Goal: Information Seeking & Learning: Learn about a topic

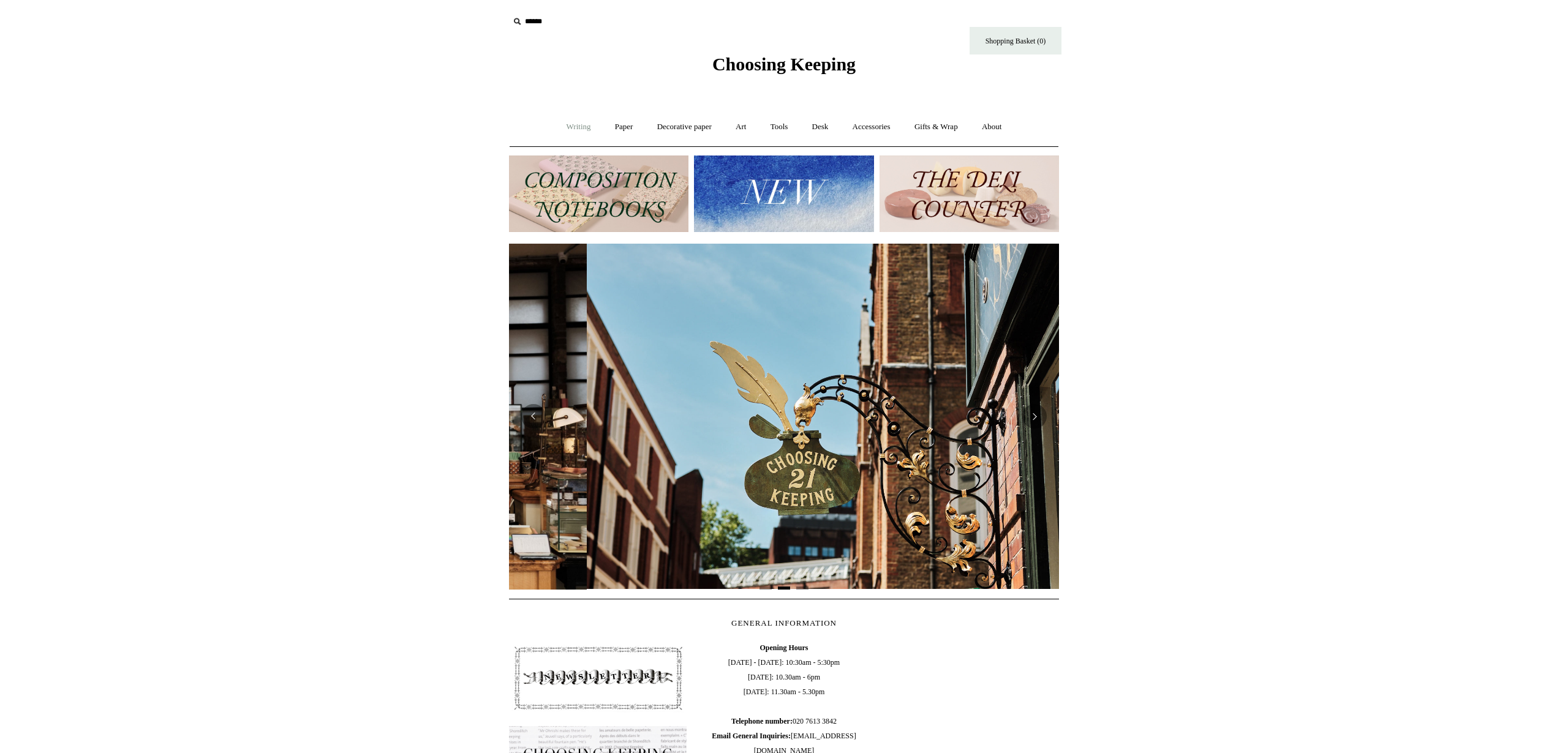
scroll to position [0, 550]
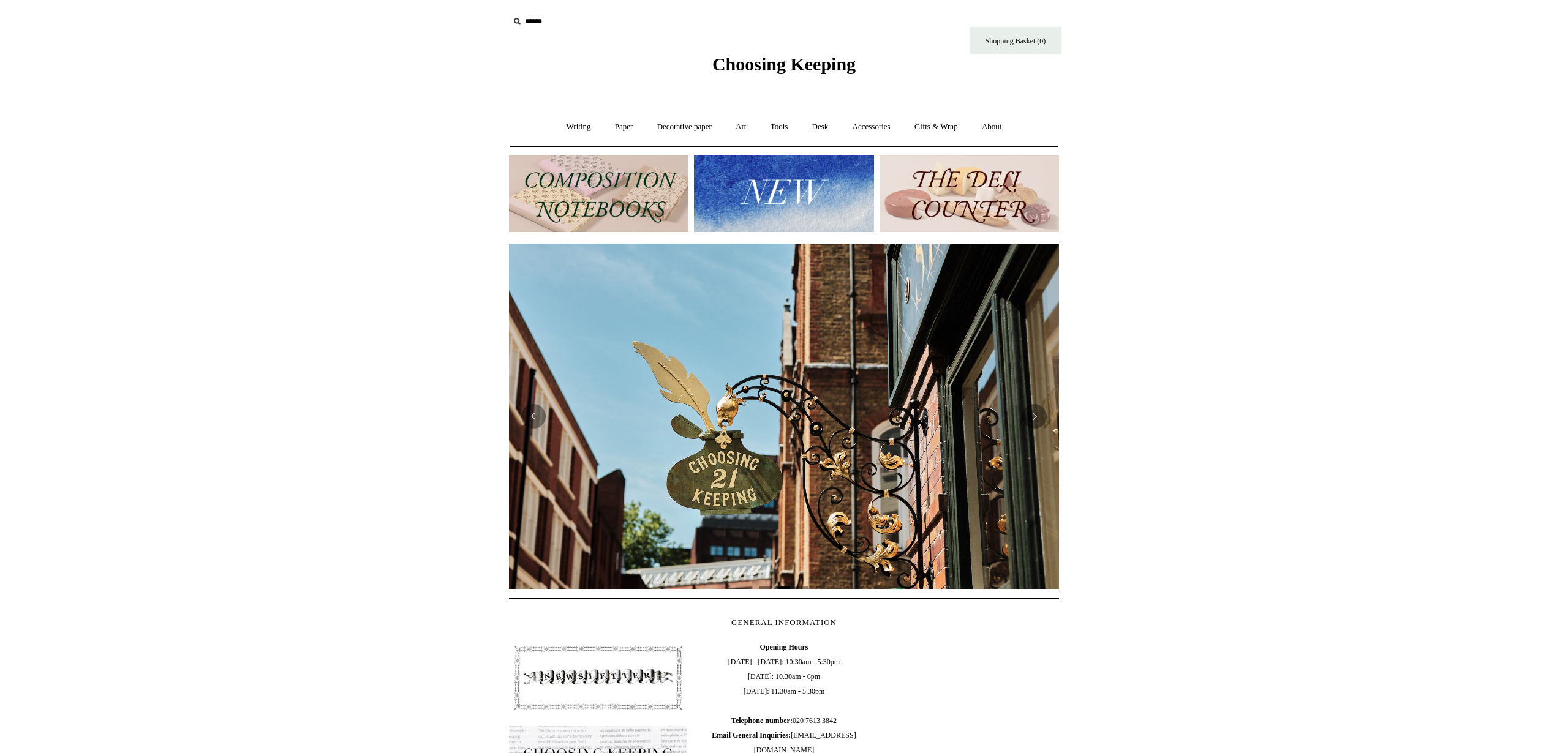
click at [617, 197] on img at bounding box center [598, 193] width 180 height 77
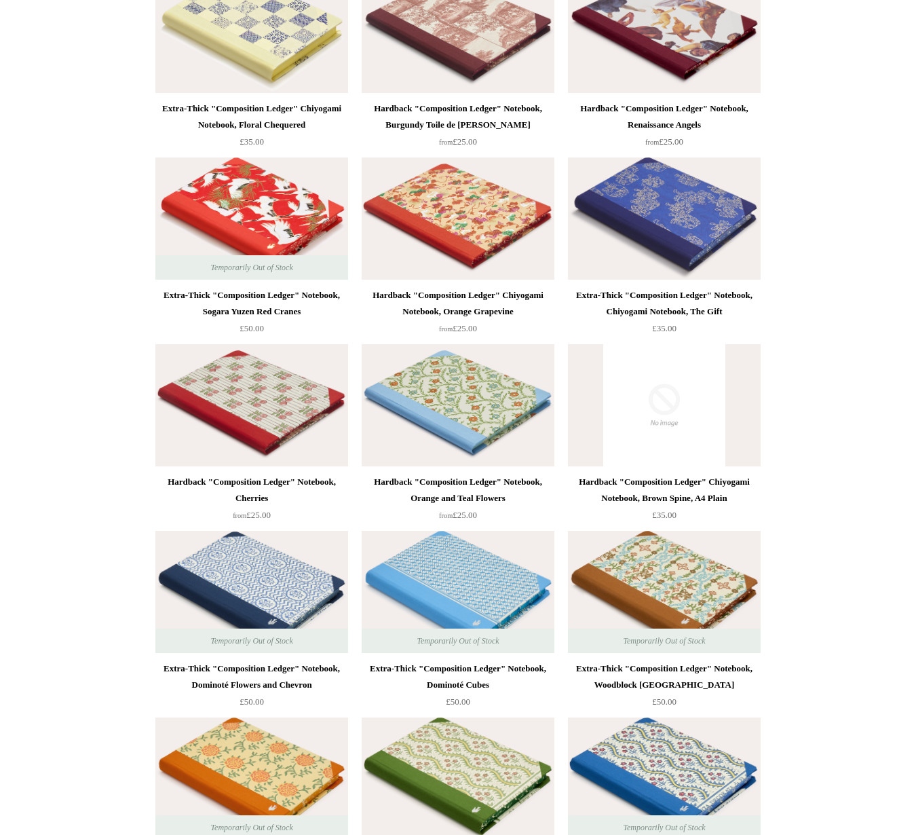
scroll to position [2821, 0]
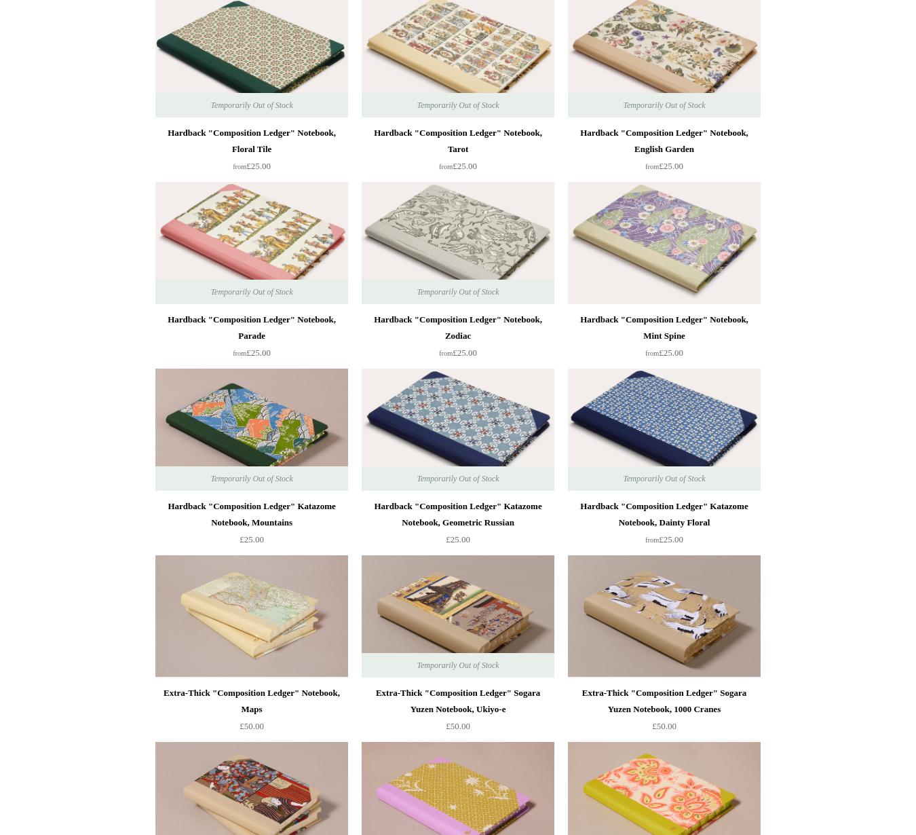
scroll to position [0, 0]
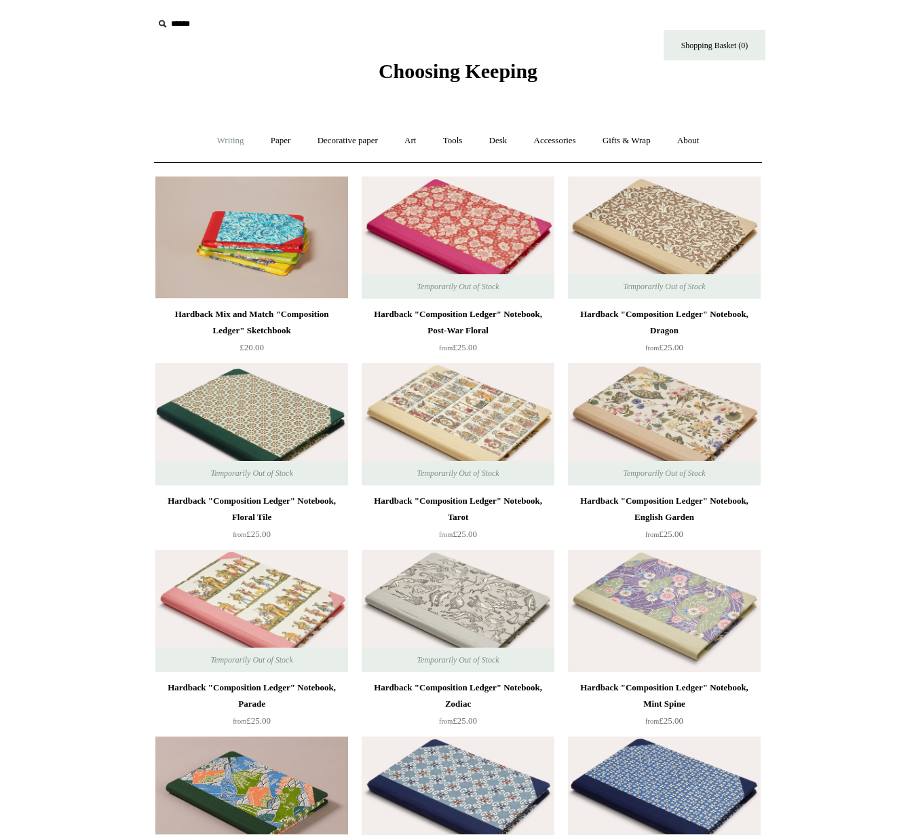
click at [217, 143] on link "Writing +" at bounding box center [231, 141] width 52 height 36
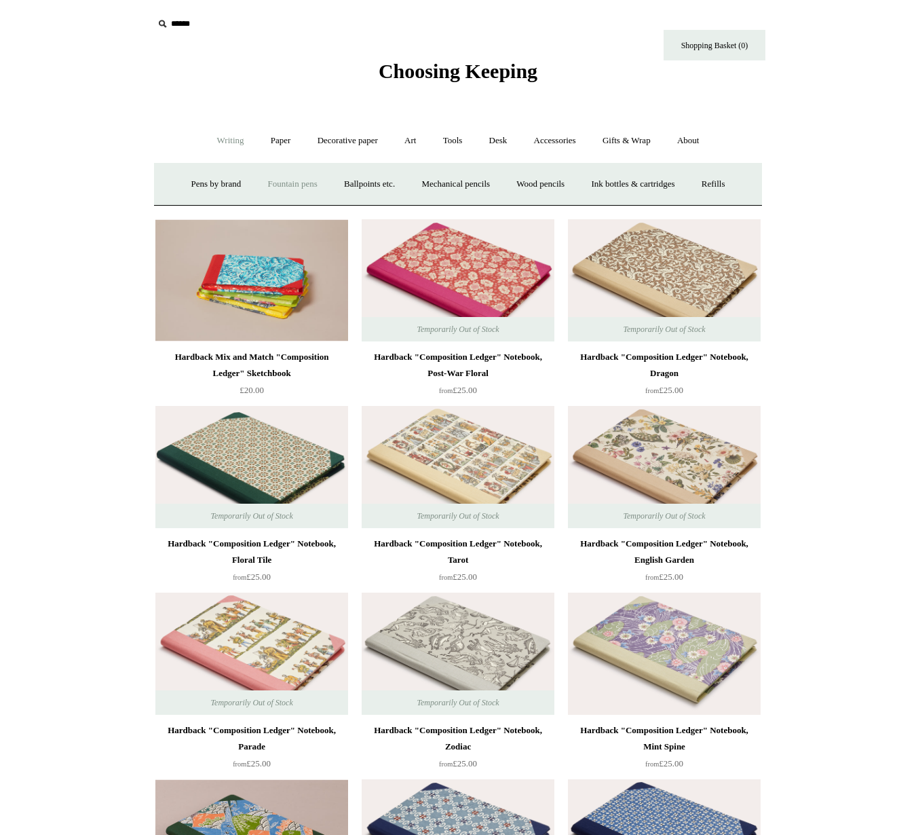
click at [262, 182] on link "Fountain pens +" at bounding box center [292, 184] width 74 height 36
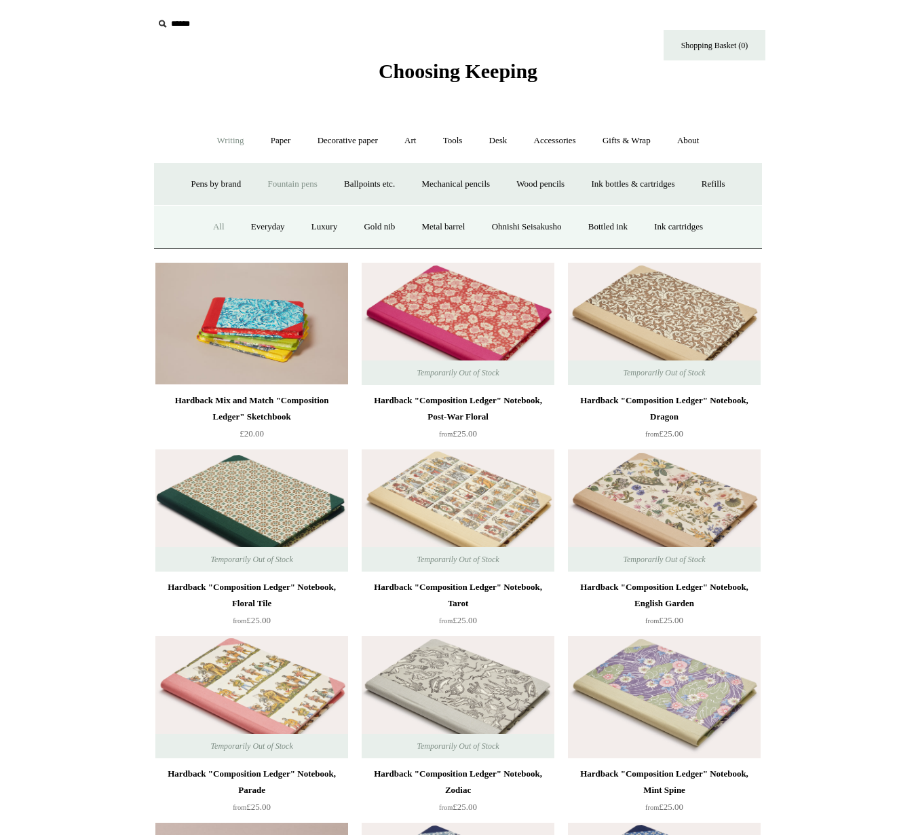
click at [215, 229] on link "All" at bounding box center [219, 227] width 36 height 36
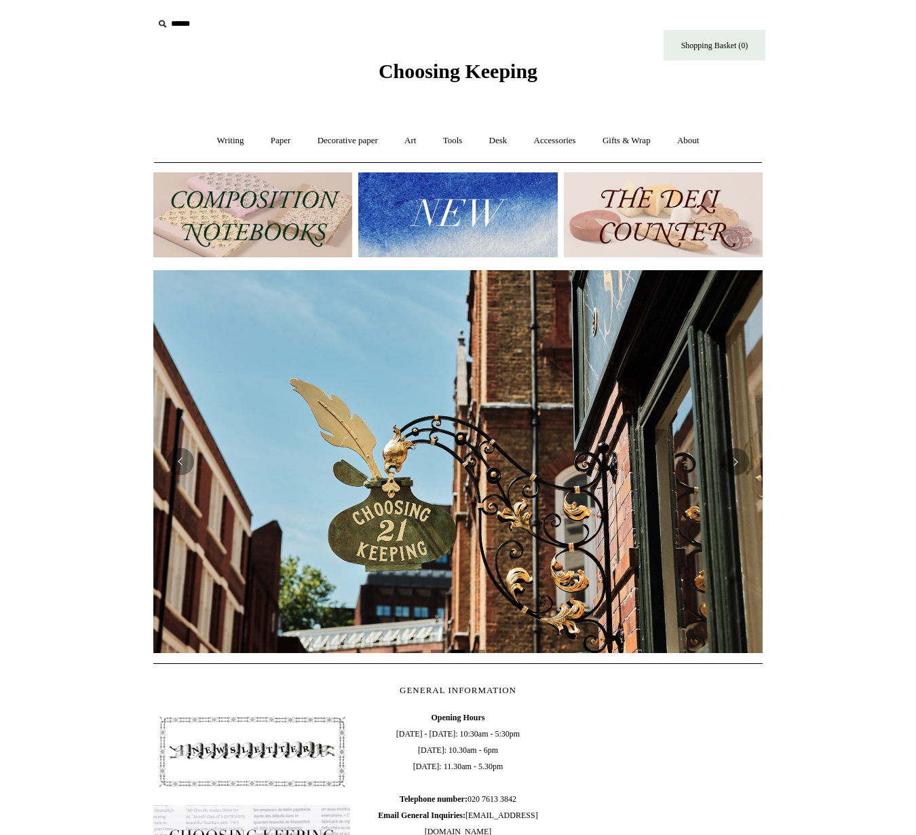
scroll to position [0, 1229]
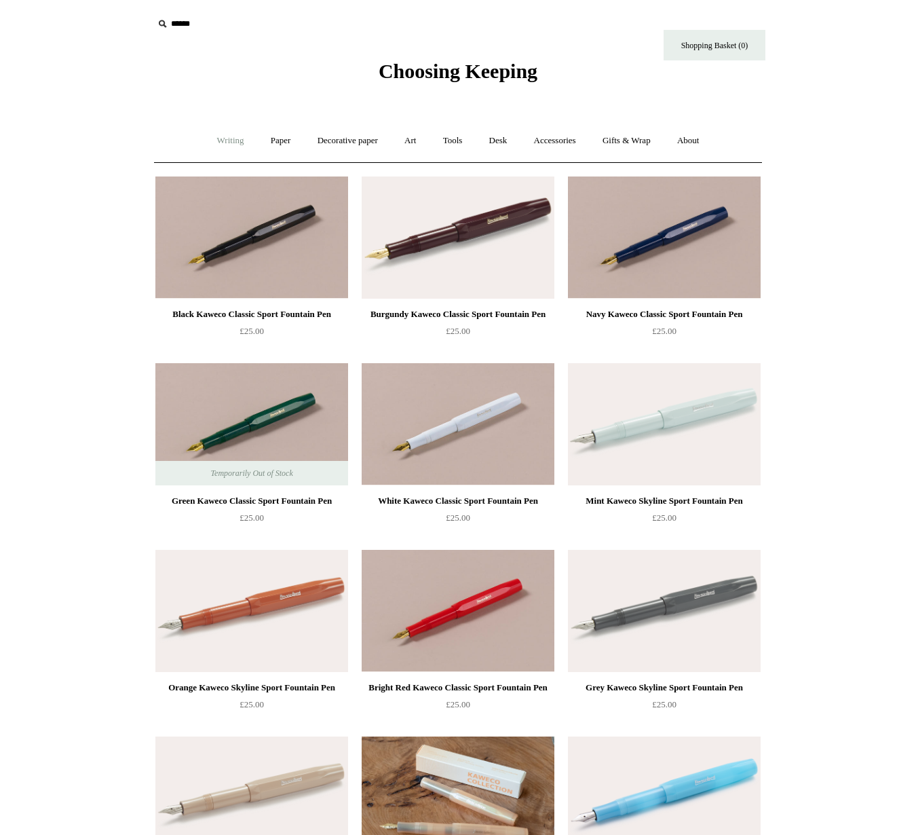
click at [226, 137] on link "Writing +" at bounding box center [231, 141] width 52 height 36
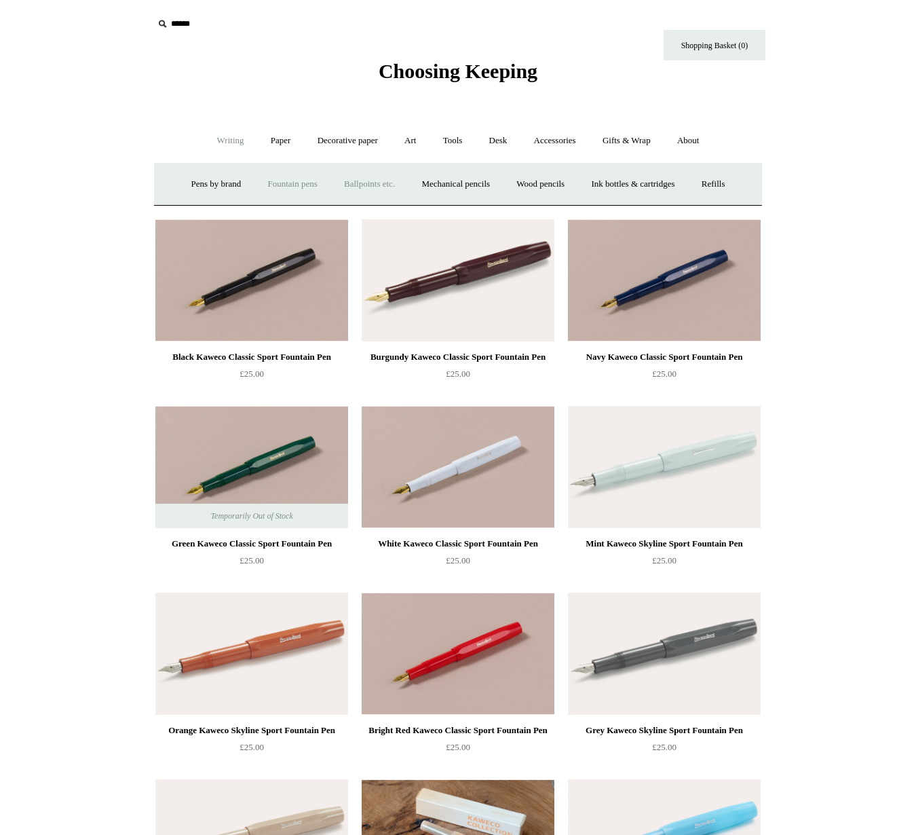
click at [378, 180] on link "Ballpoints etc. +" at bounding box center [369, 184] width 75 height 36
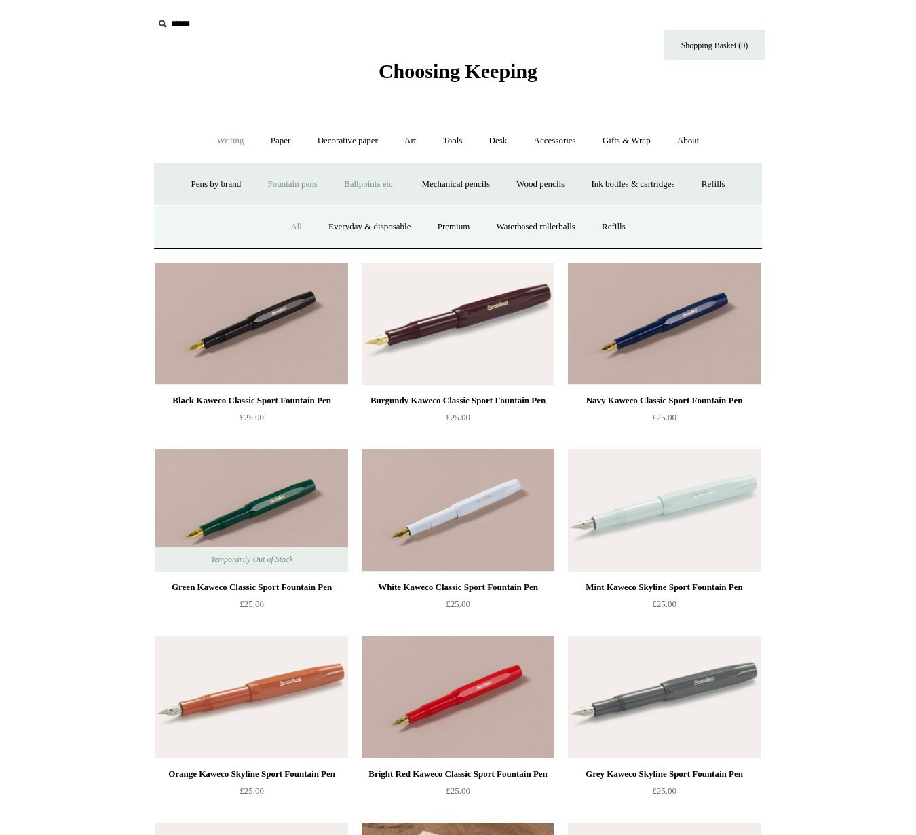
click at [282, 228] on link "All" at bounding box center [296, 227] width 36 height 36
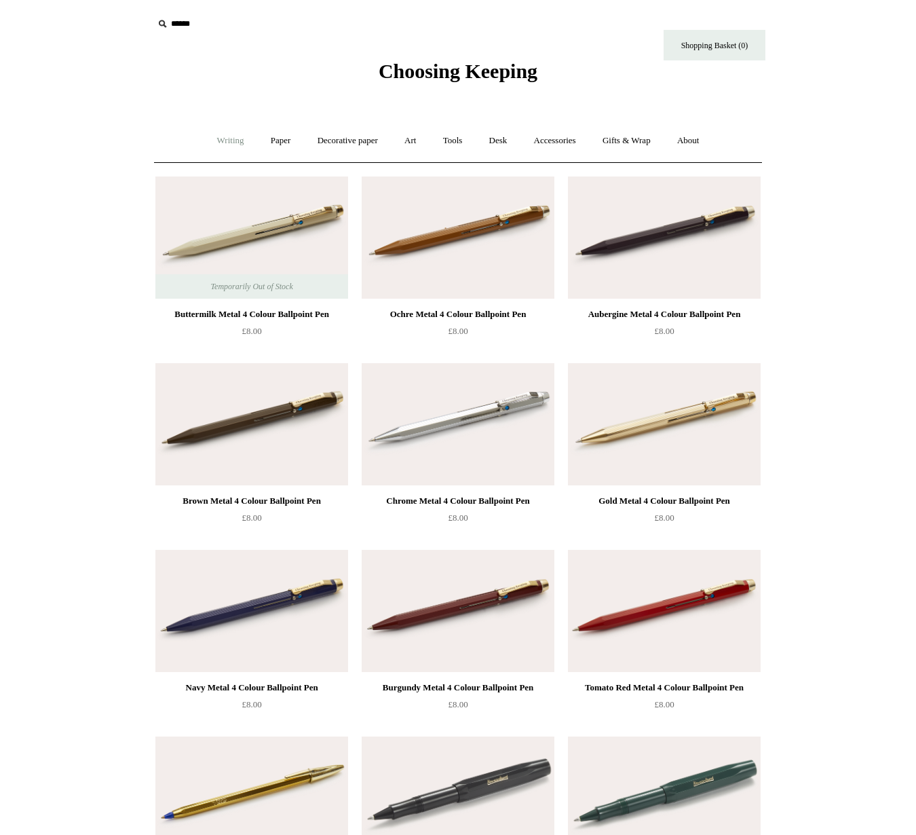
click at [228, 134] on link "Writing +" at bounding box center [231, 141] width 52 height 36
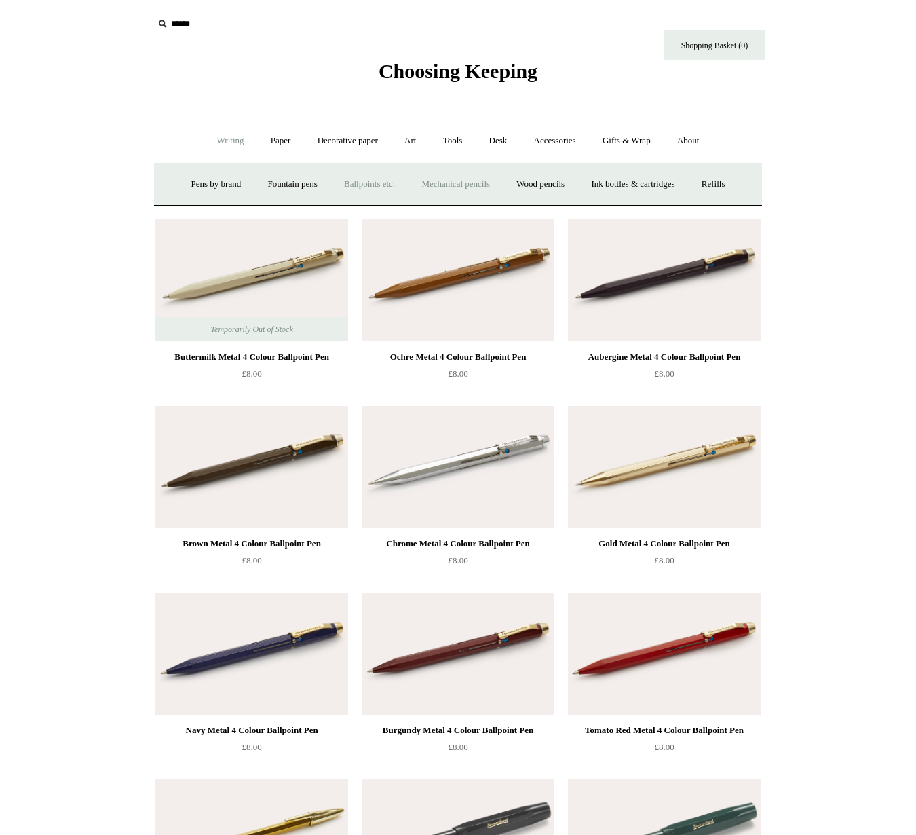
click at [462, 187] on link "Mechanical pencils +" at bounding box center [455, 184] width 93 height 36
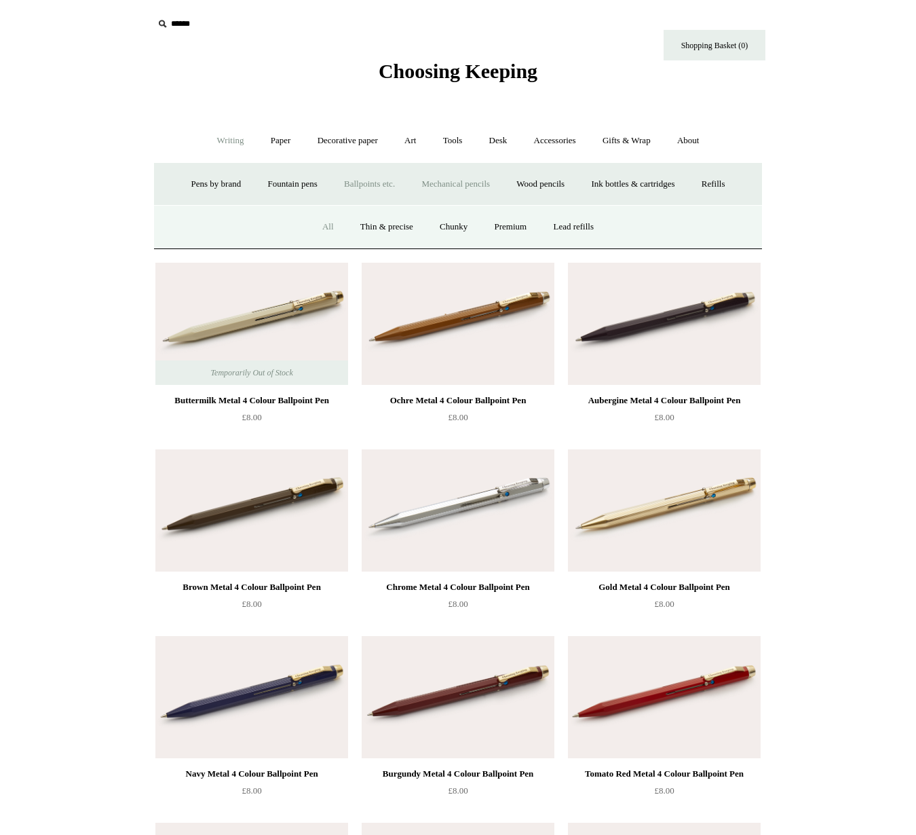
click at [326, 229] on link "All" at bounding box center [328, 227] width 36 height 36
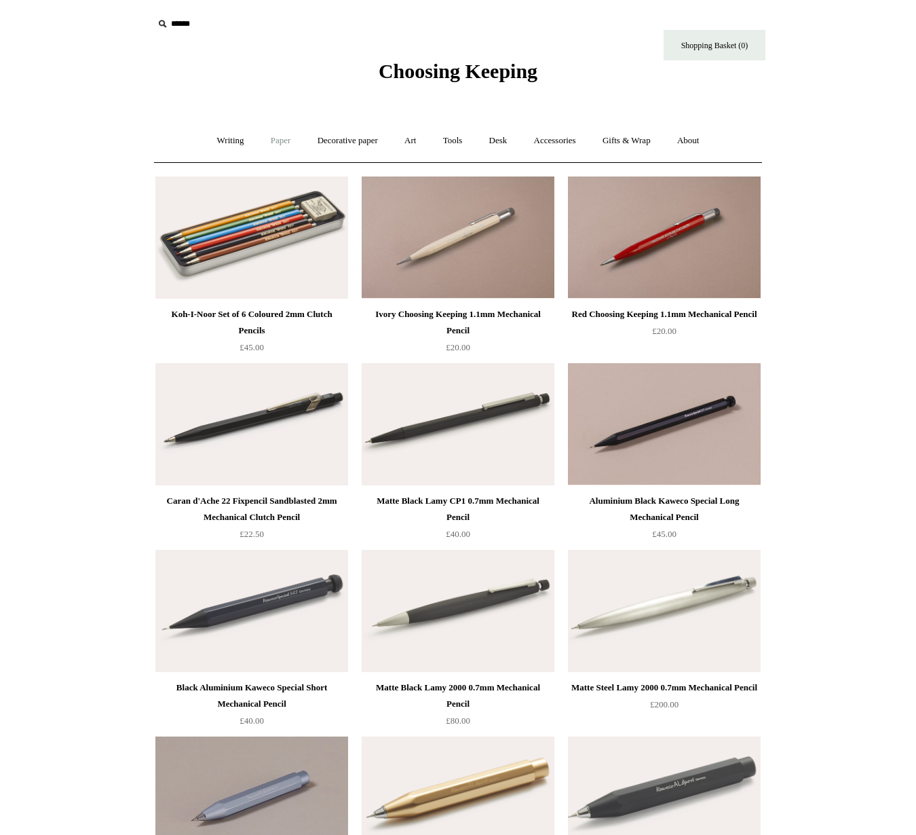
scroll to position [3, 0]
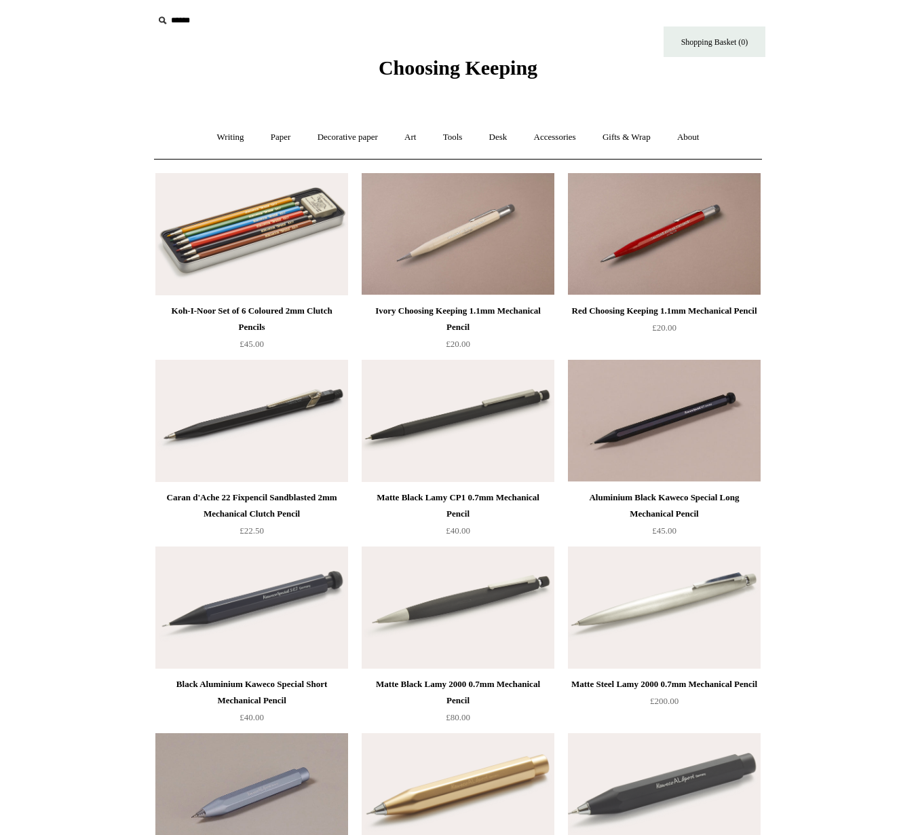
drag, startPoint x: 227, startPoint y: 135, endPoint x: 343, endPoint y: 213, distance: 139.3
click at [227, 135] on link "Writing +" at bounding box center [231, 137] width 52 height 36
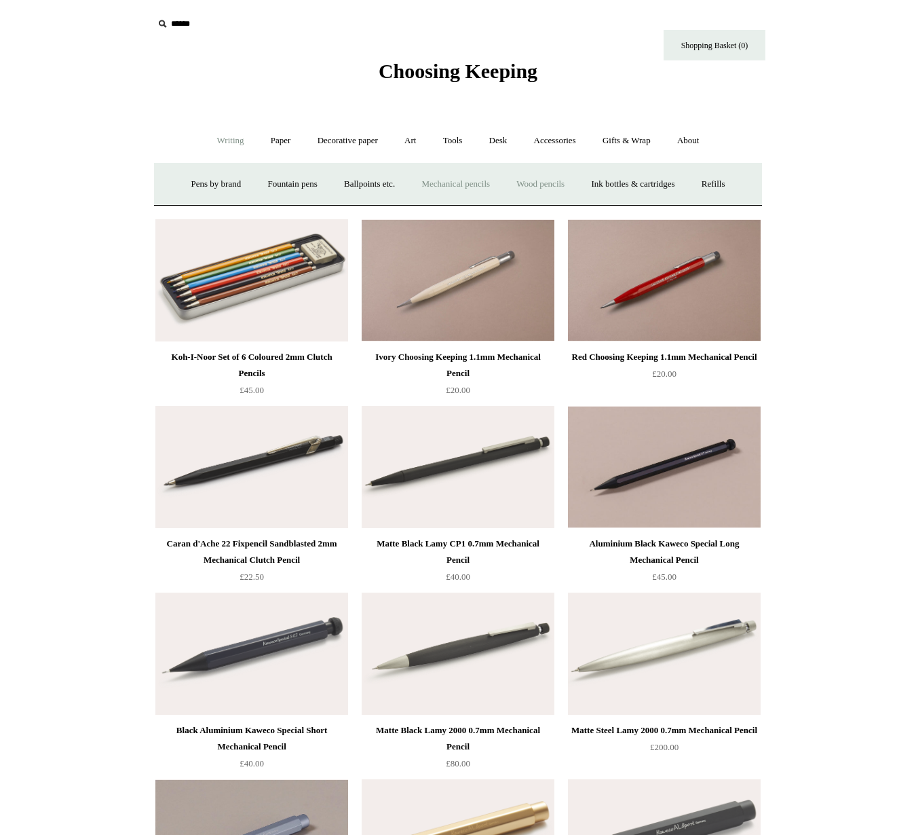
click at [553, 185] on link "Wood pencils +" at bounding box center [540, 184] width 73 height 36
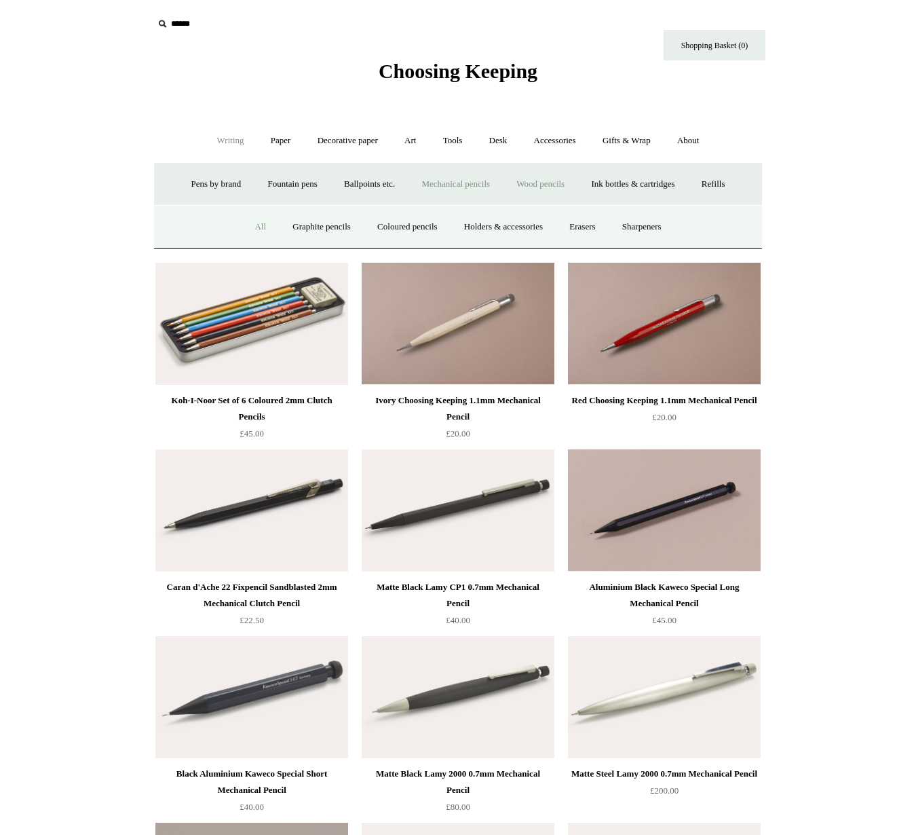
click at [251, 224] on link "All" at bounding box center [260, 227] width 36 height 36
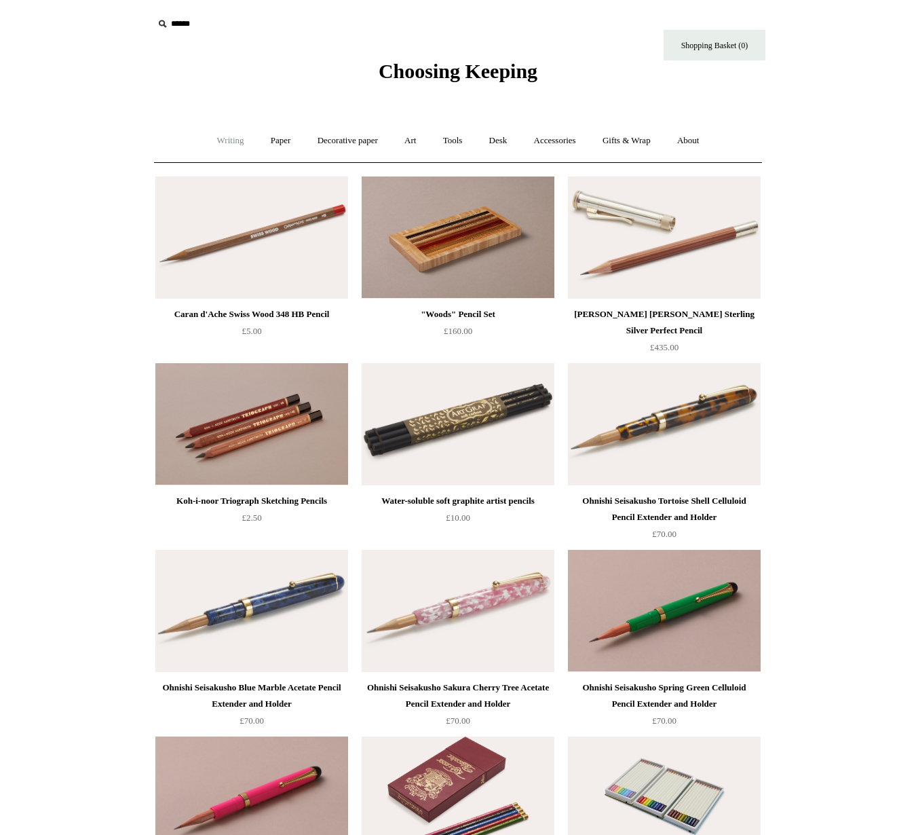
click at [225, 146] on link "Writing +" at bounding box center [231, 141] width 52 height 36
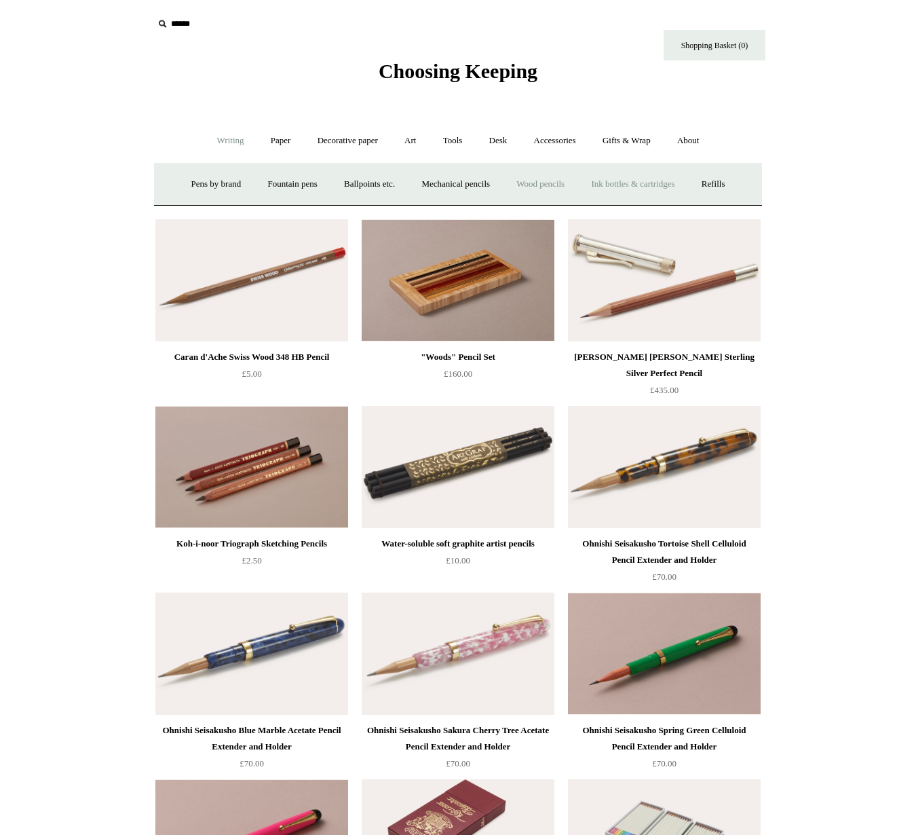
click at [609, 185] on link "Ink bottles & cartridges +" at bounding box center [633, 184] width 108 height 36
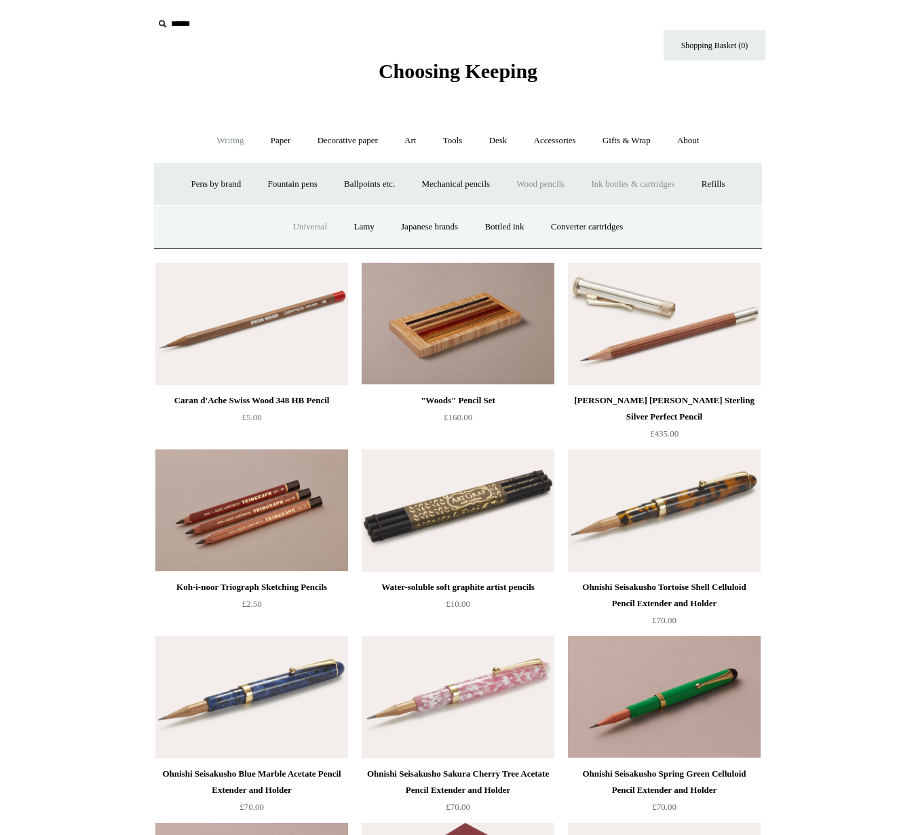
click at [301, 226] on link "Universal" at bounding box center [310, 227] width 59 height 36
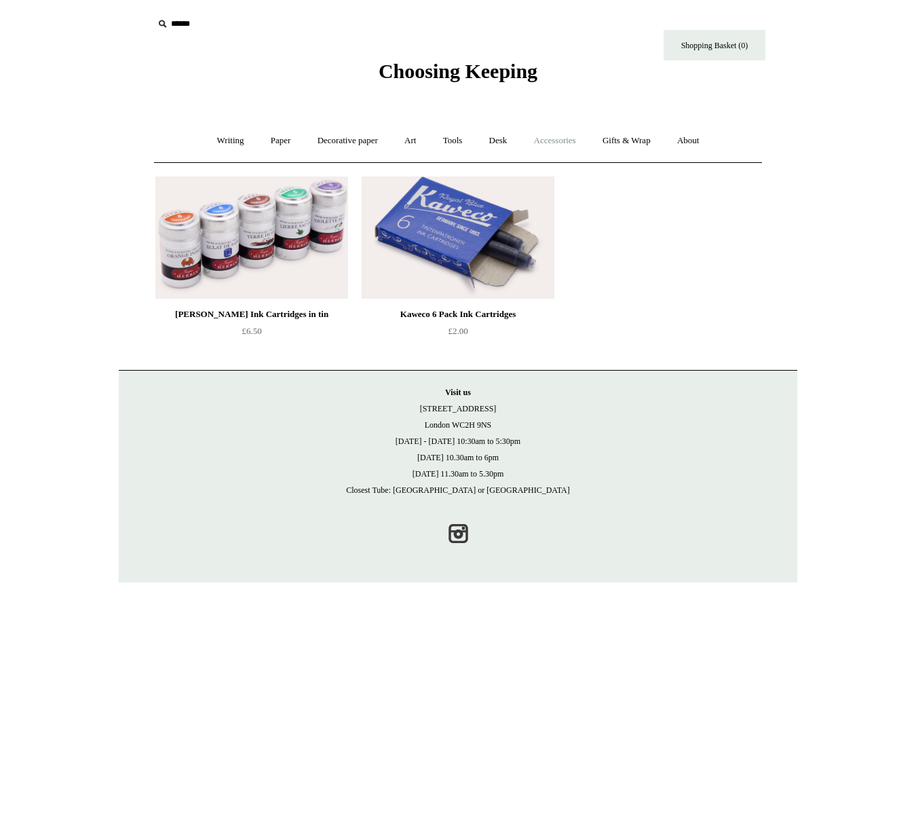
click at [570, 140] on link "Accessories +" at bounding box center [555, 141] width 67 height 36
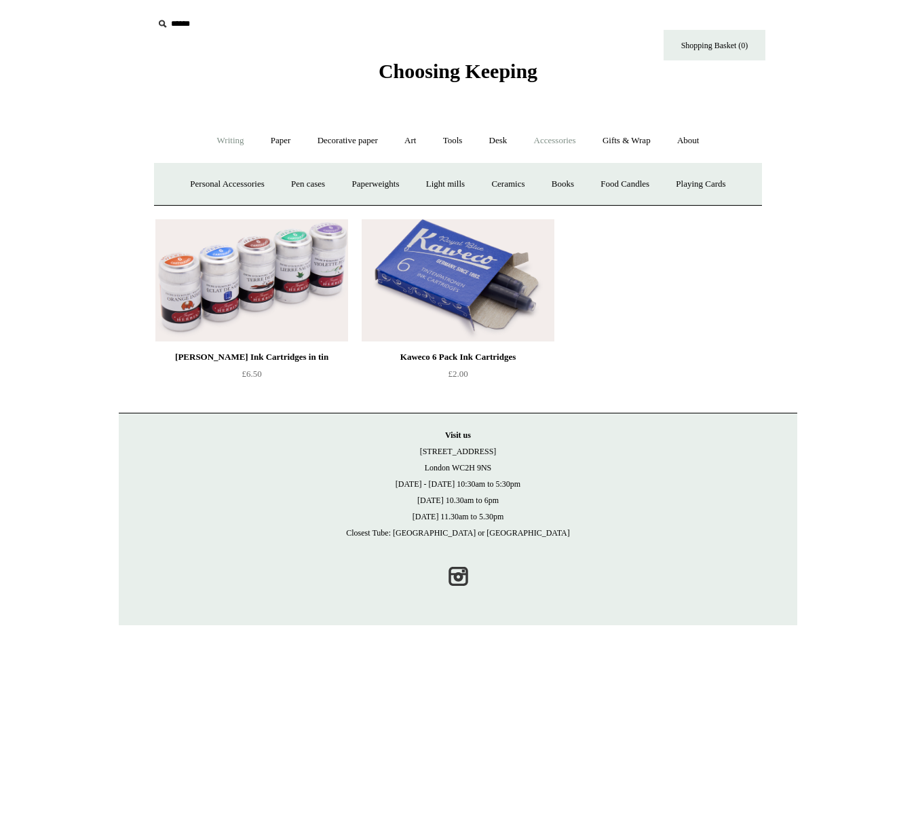
click at [221, 145] on link "Writing +" at bounding box center [231, 141] width 52 height 36
click at [627, 185] on link "Ink bottles & cartridges +" at bounding box center [633, 184] width 108 height 36
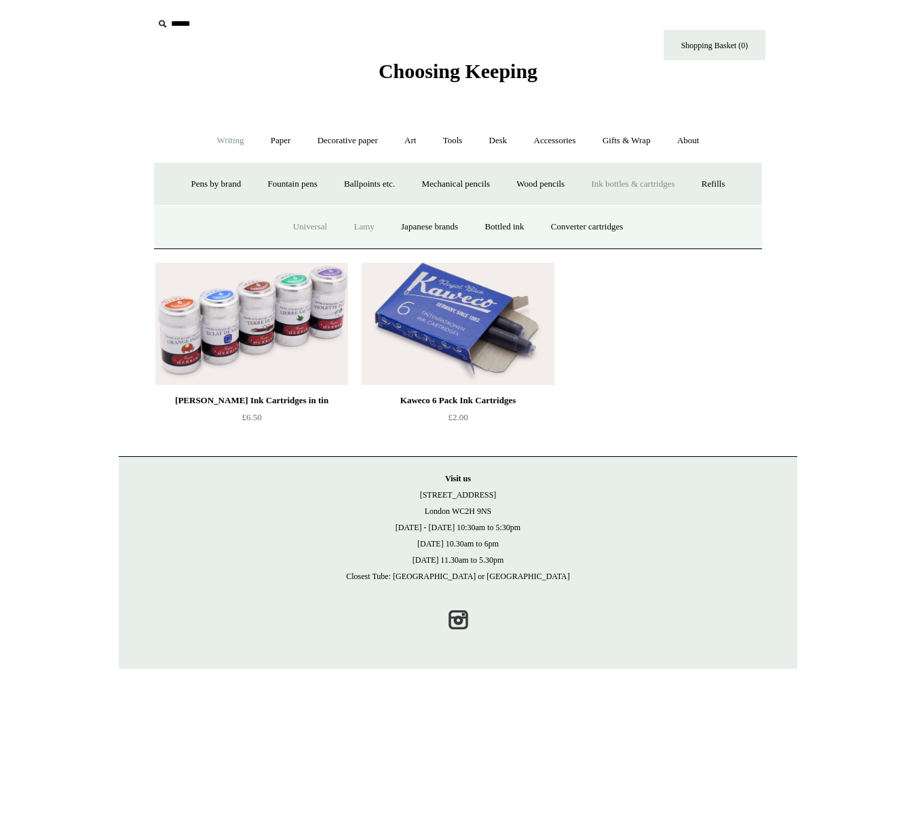
click at [359, 227] on link "Lamy" at bounding box center [363, 227] width 45 height 36
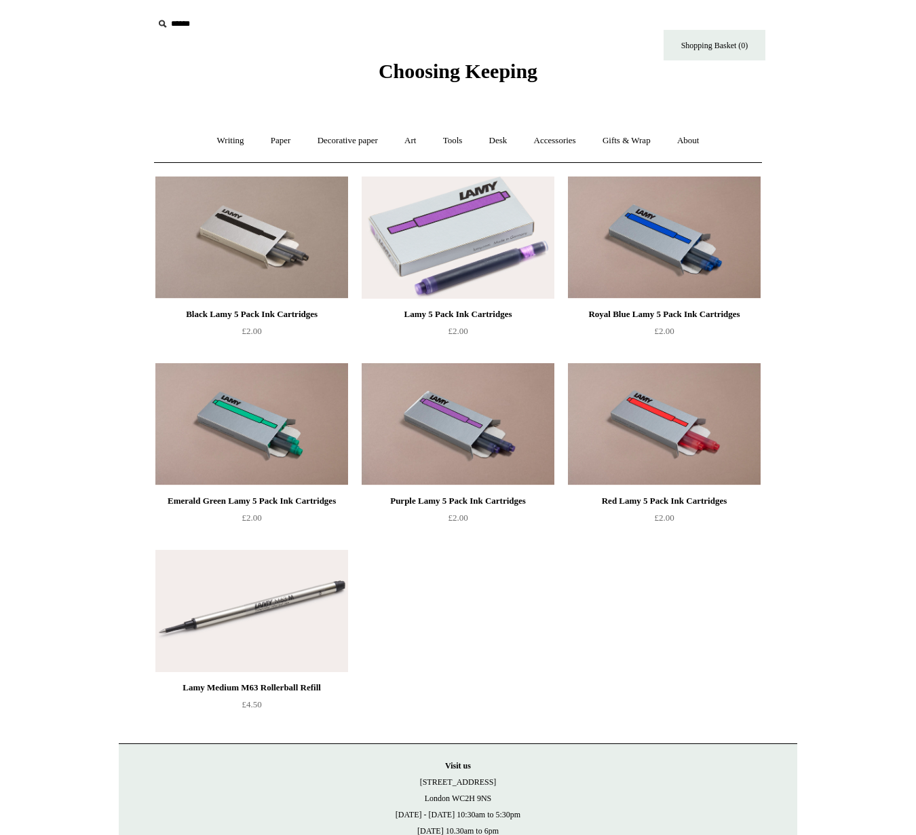
click at [489, 242] on img at bounding box center [458, 237] width 193 height 122
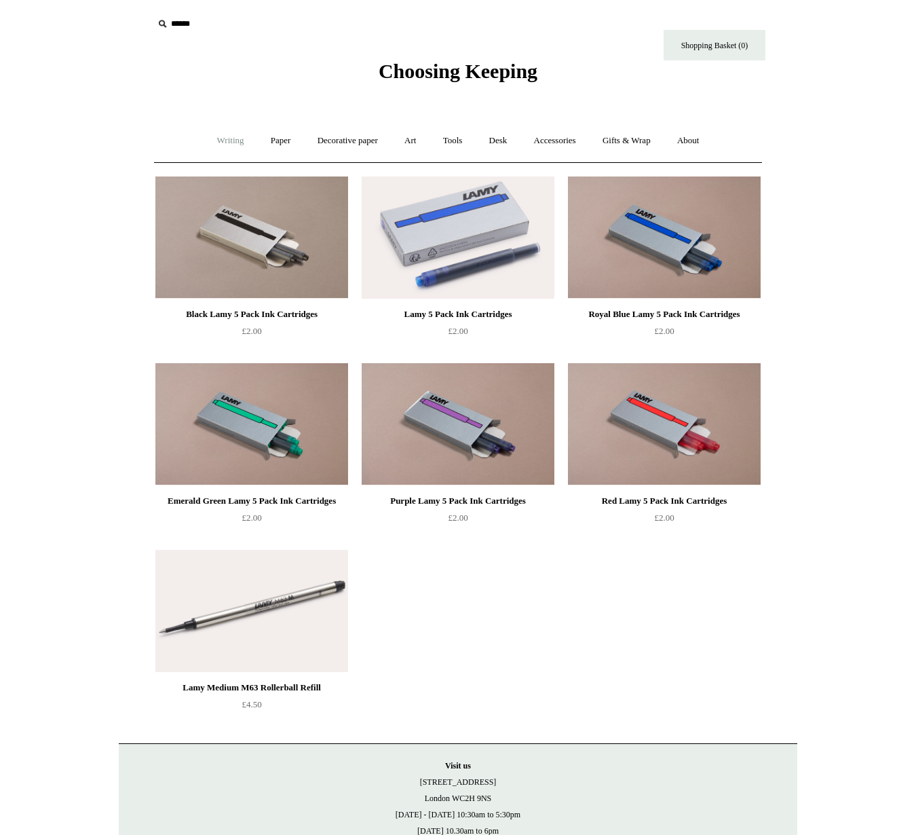
click at [214, 135] on link "Writing +" at bounding box center [231, 141] width 52 height 36
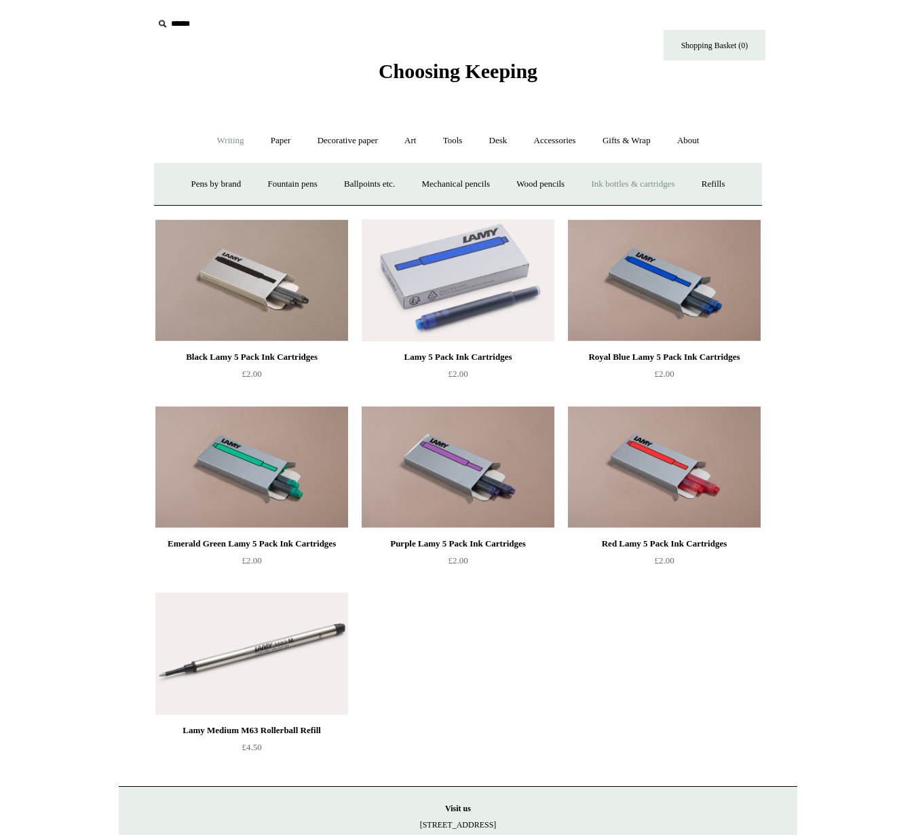
click at [645, 176] on link "Ink bottles & cartridges +" at bounding box center [633, 184] width 108 height 36
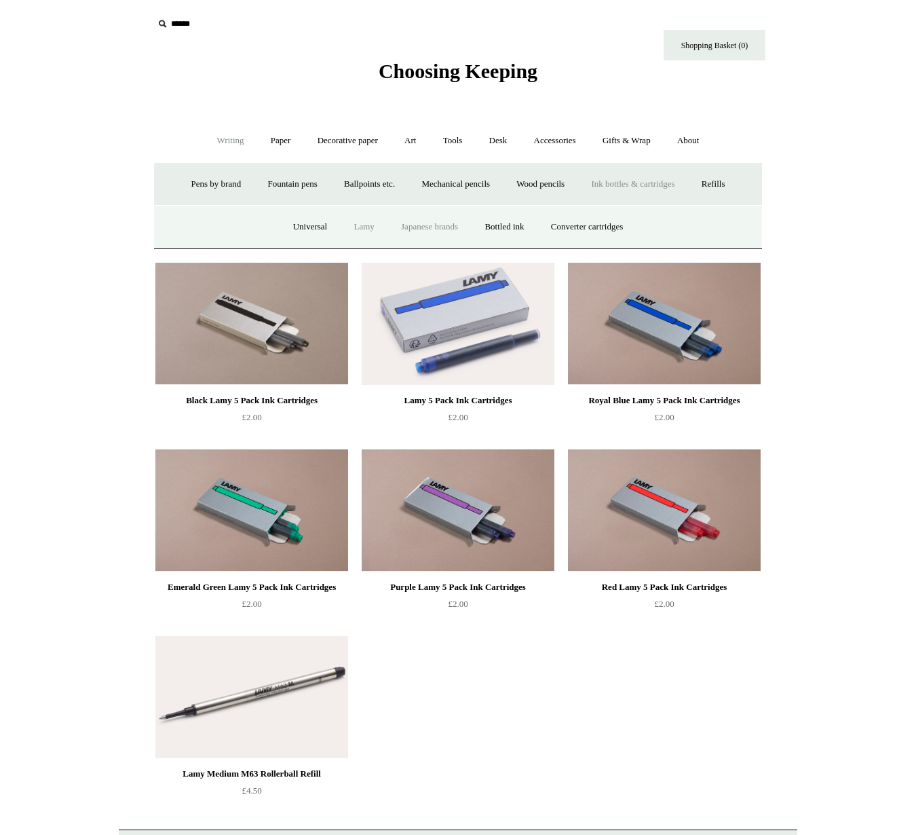
click at [436, 228] on link "Japanese brands" at bounding box center [429, 227] width 81 height 36
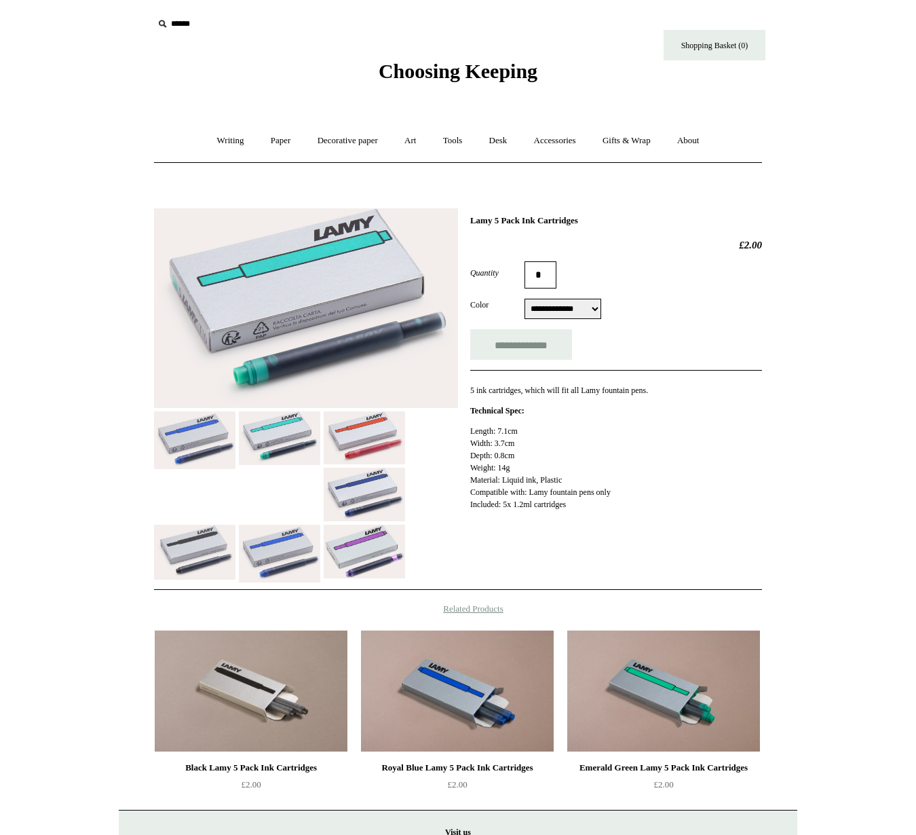
click at [564, 310] on select "**********" at bounding box center [563, 309] width 77 height 20
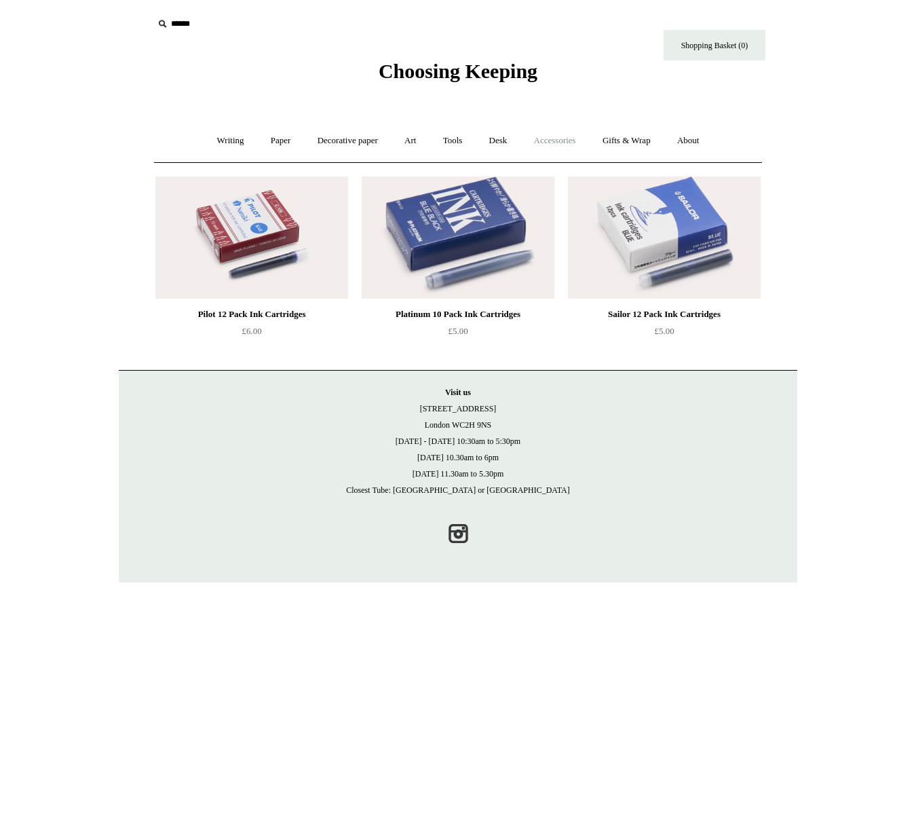
click at [563, 142] on link "Accessories +" at bounding box center [555, 141] width 67 height 36
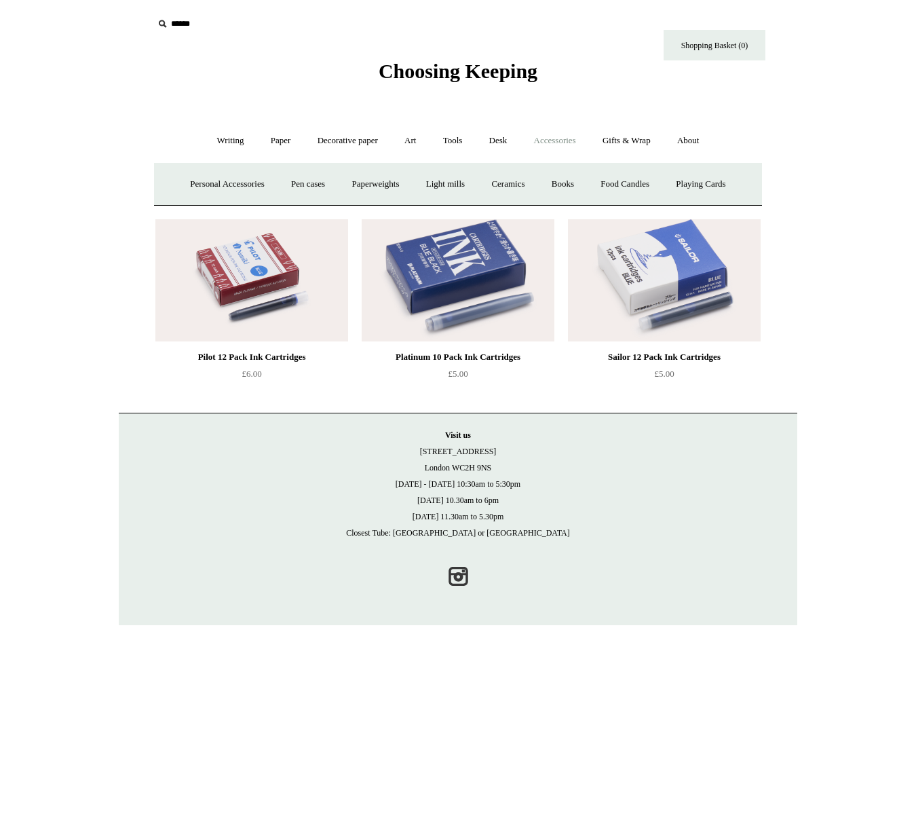
drag, startPoint x: 233, startPoint y: 143, endPoint x: 248, endPoint y: 153, distance: 18.1
click at [233, 143] on link "Writing +" at bounding box center [231, 141] width 52 height 36
click at [629, 187] on link "Ink bottles & cartridges +" at bounding box center [633, 184] width 108 height 36
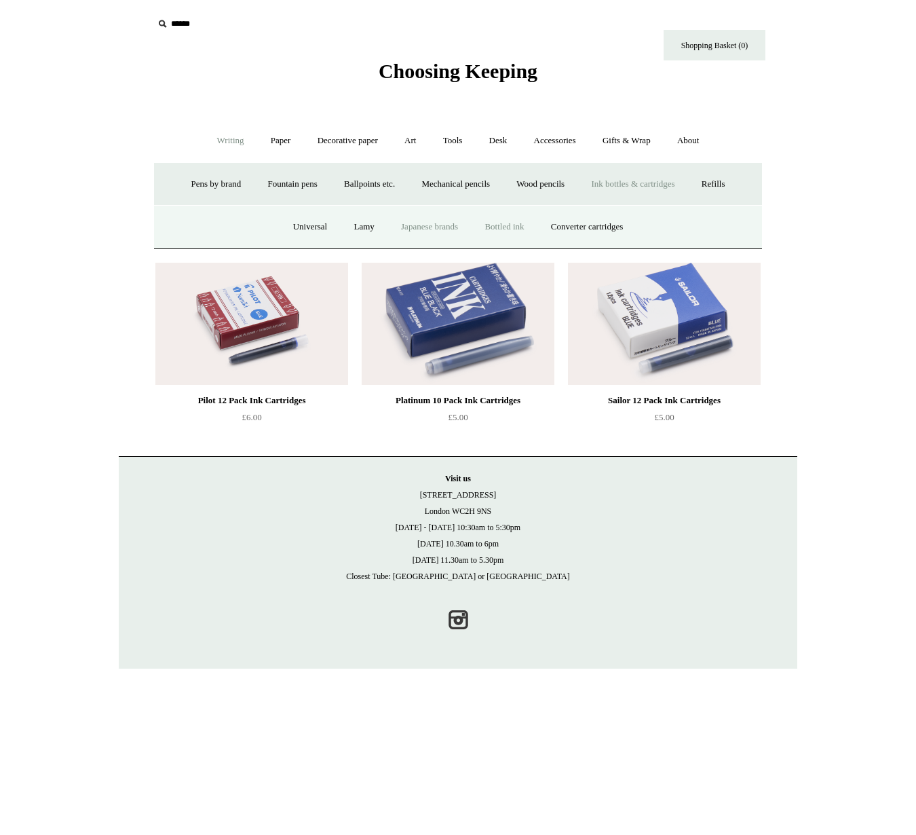
click at [523, 227] on link "Bottled ink" at bounding box center [504, 227] width 64 height 36
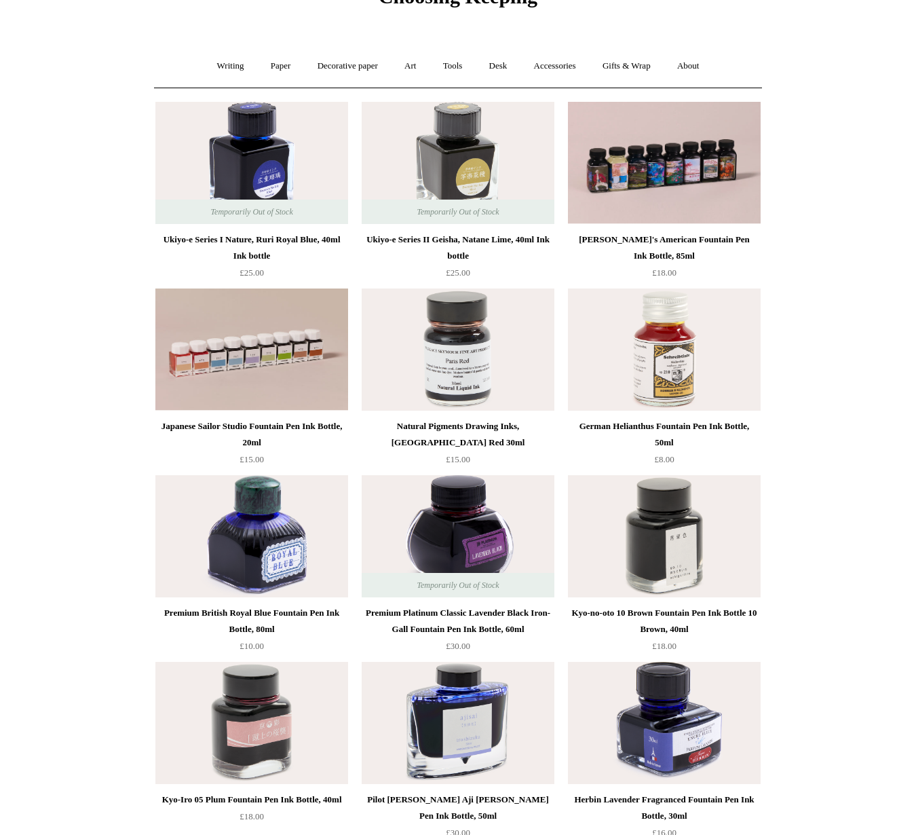
scroll to position [75, 0]
click at [231, 67] on link "Writing +" at bounding box center [231, 66] width 52 height 36
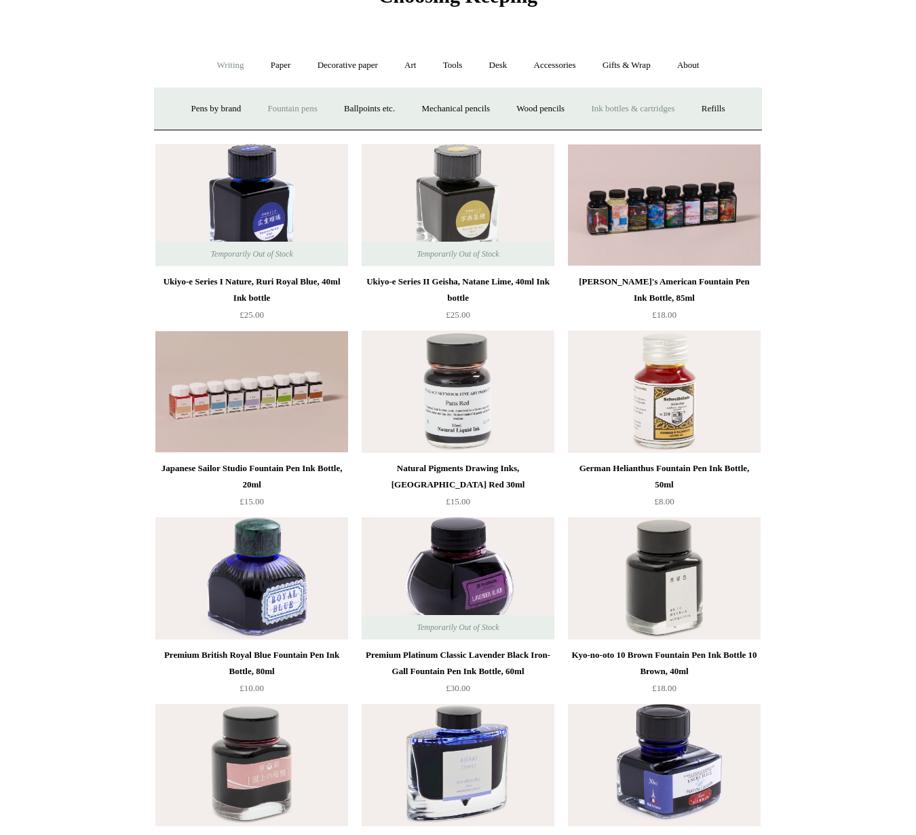
click at [274, 106] on link "Fountain pens +" at bounding box center [292, 109] width 74 height 36
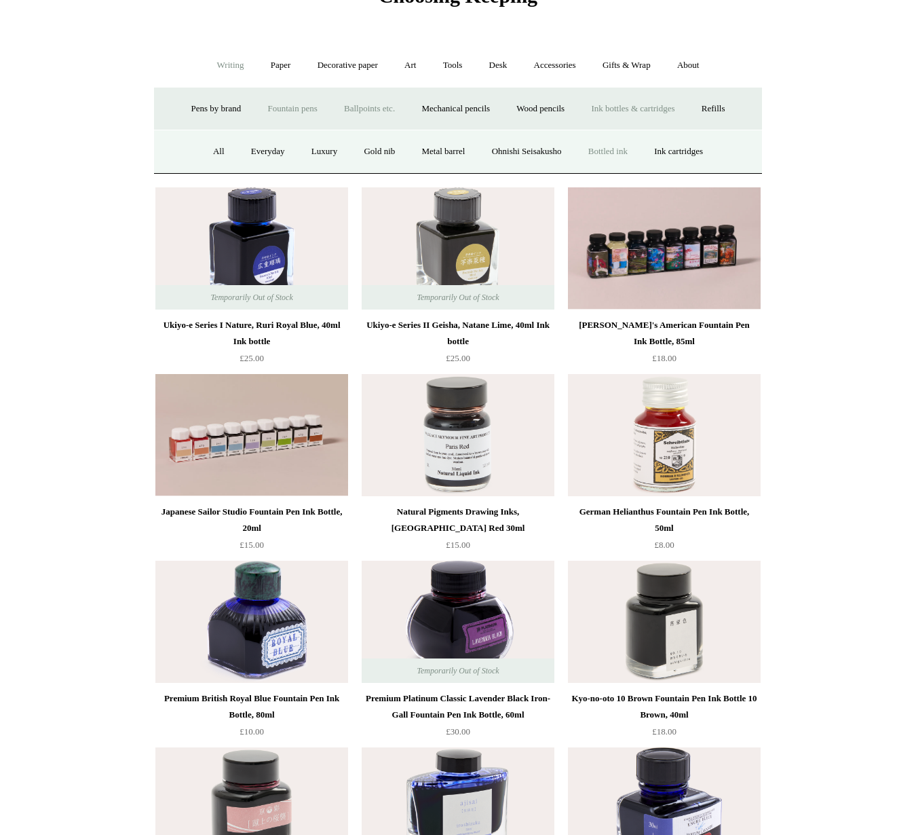
click at [364, 108] on link "Ballpoints etc. +" at bounding box center [369, 109] width 75 height 36
click at [291, 155] on link "All" at bounding box center [296, 152] width 36 height 36
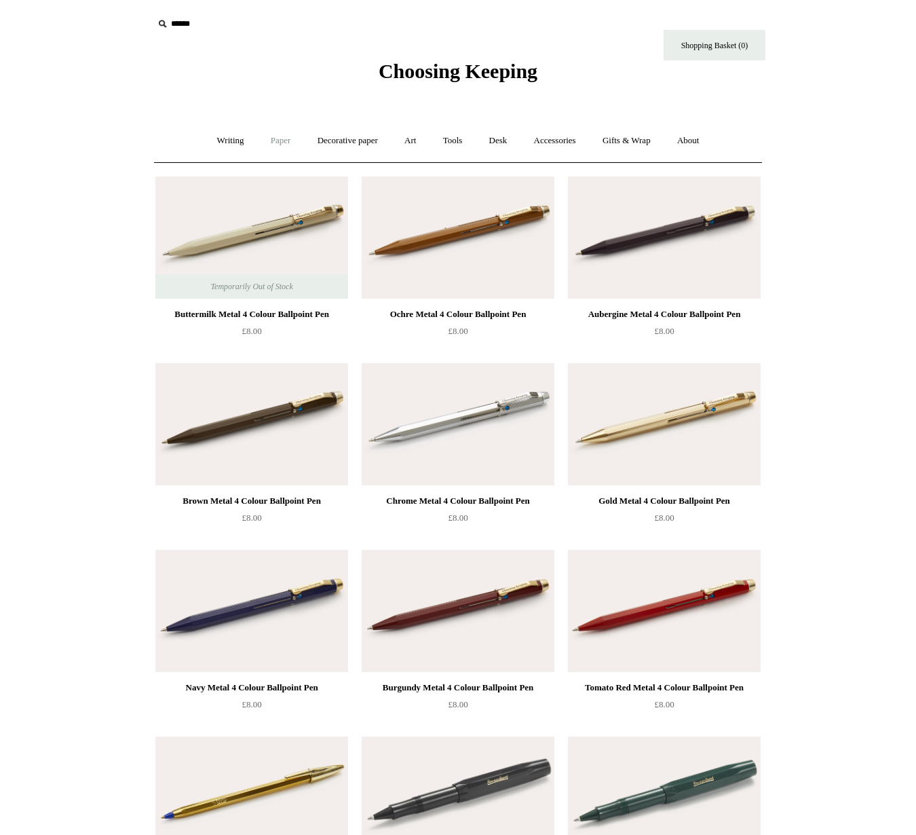
click at [275, 141] on link "Paper +" at bounding box center [281, 141] width 45 height 36
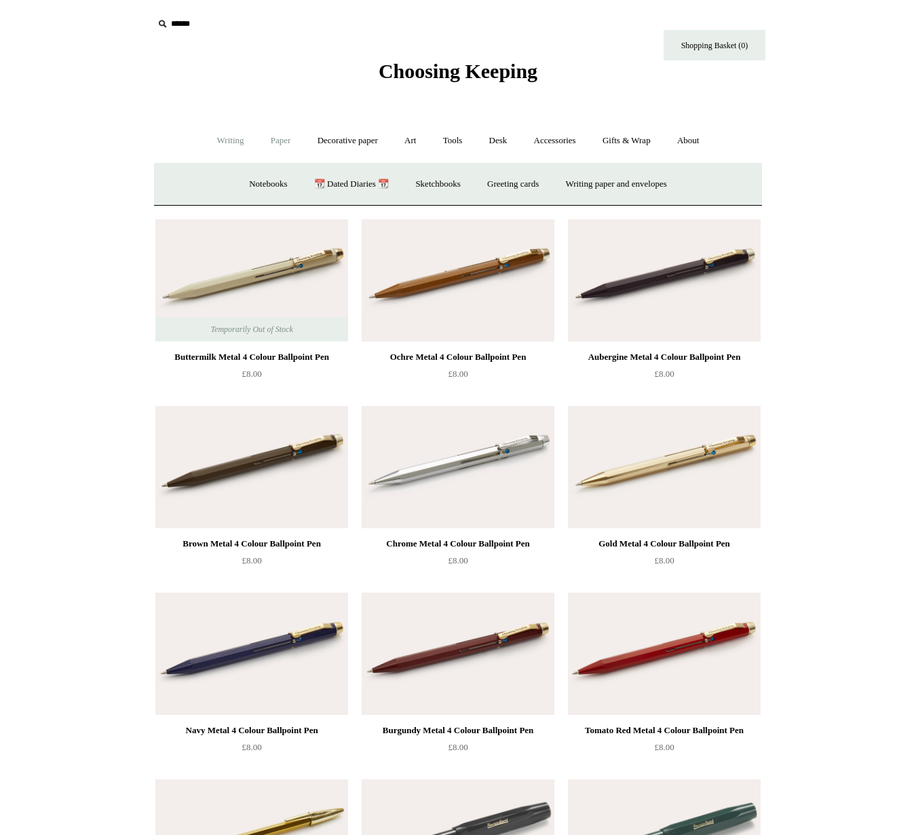
click at [218, 143] on link "Writing +" at bounding box center [231, 141] width 52 height 36
click at [738, 189] on link "Refills +" at bounding box center [714, 184] width 48 height 36
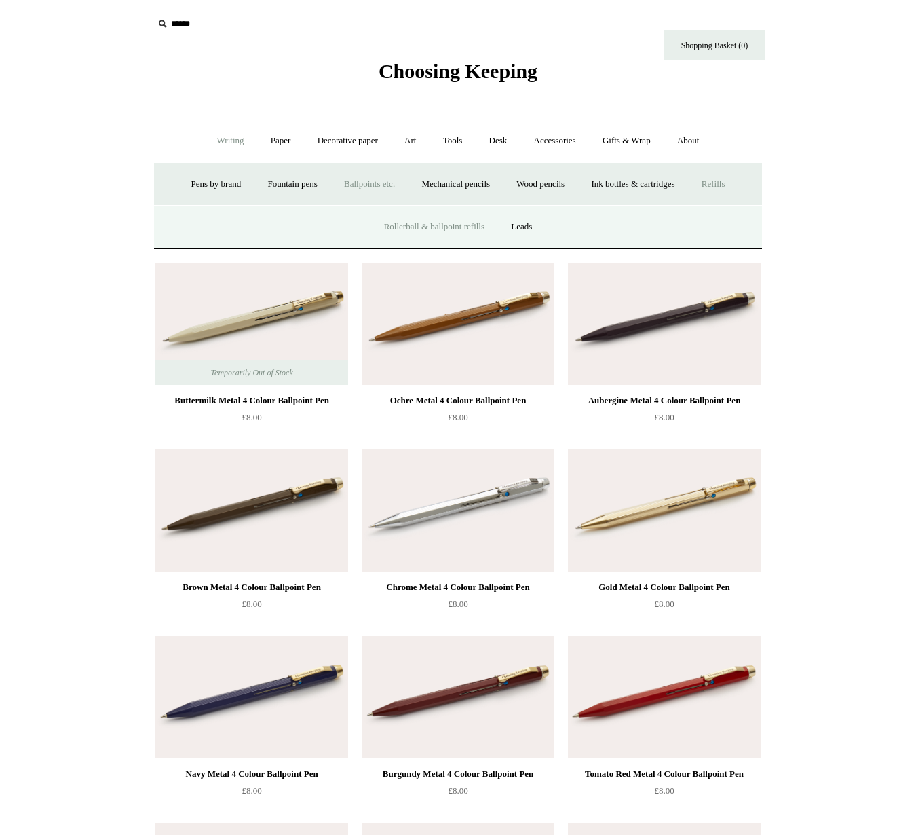
click at [427, 223] on link "Rollerball & ballpoint refills" at bounding box center [434, 227] width 125 height 36
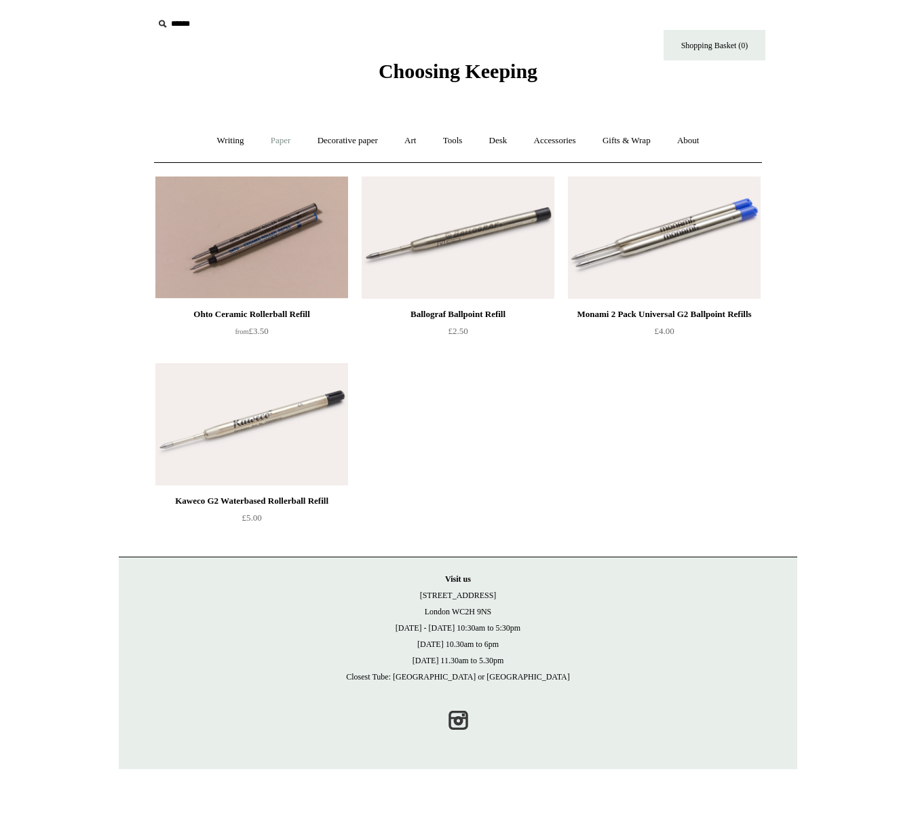
drag, startPoint x: 216, startPoint y: 141, endPoint x: 268, endPoint y: 151, distance: 53.4
click at [216, 141] on link "Writing +" at bounding box center [231, 141] width 52 height 36
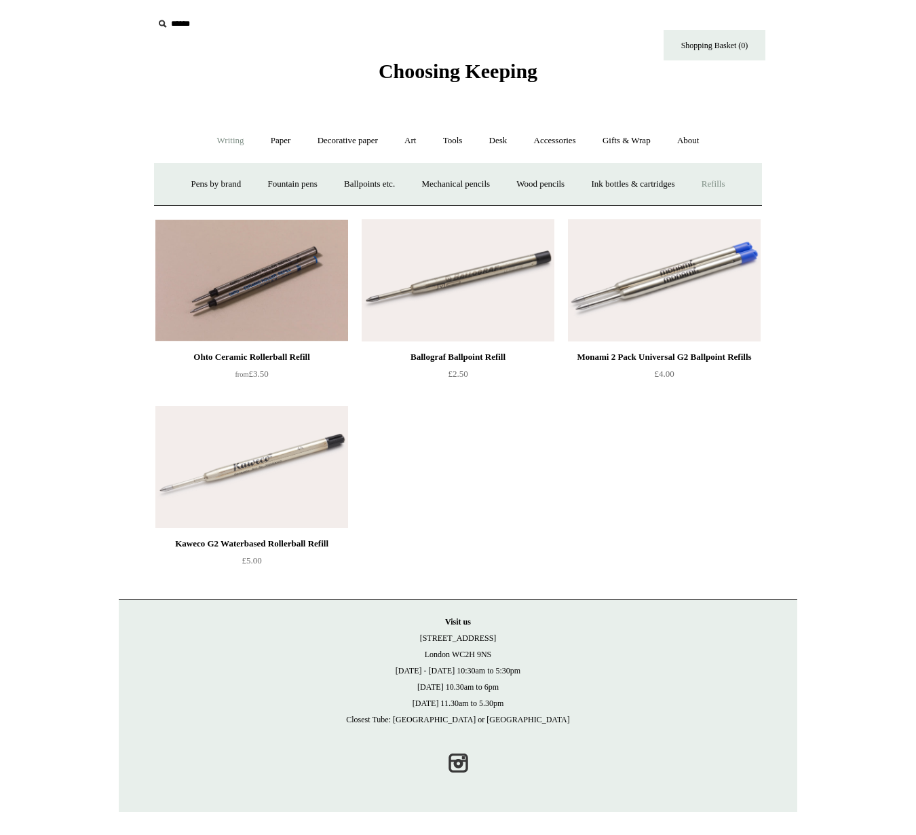
click at [728, 184] on link "Refills +" at bounding box center [714, 184] width 48 height 36
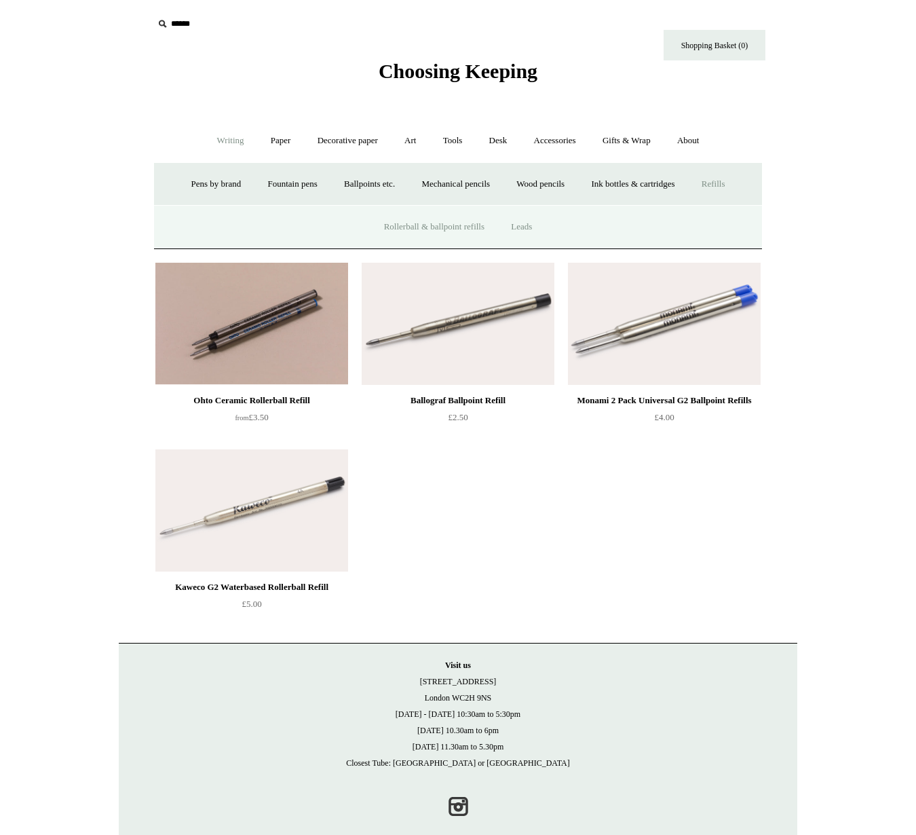
click at [538, 226] on link "Leads" at bounding box center [521, 227] width 45 height 36
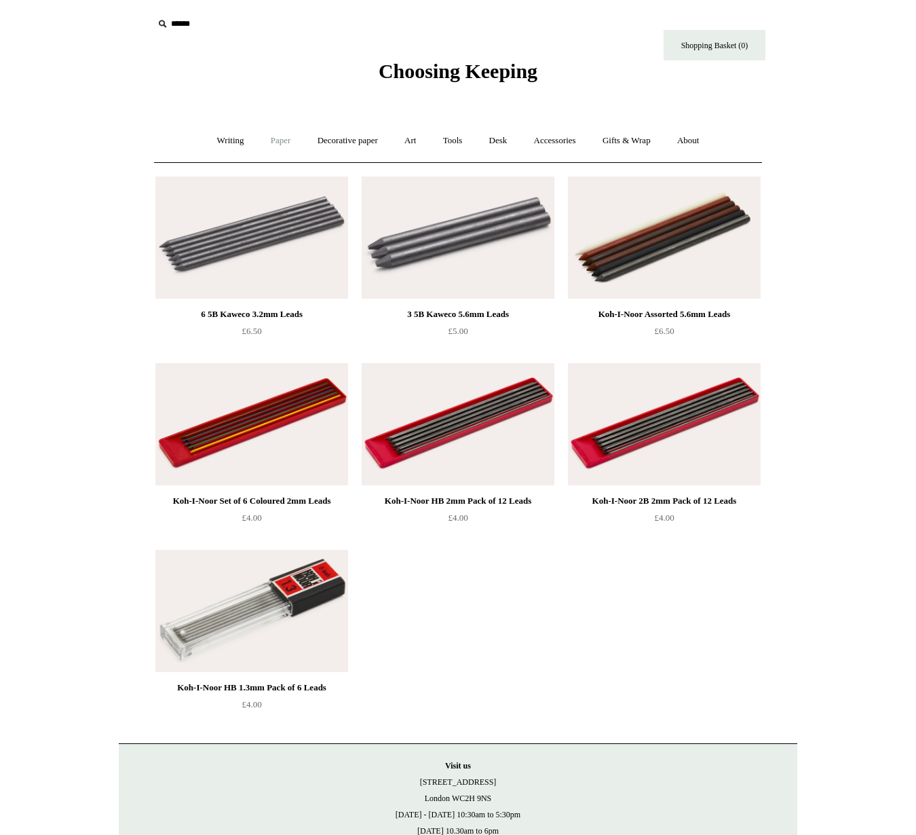
click at [274, 137] on link "Paper +" at bounding box center [281, 141] width 45 height 36
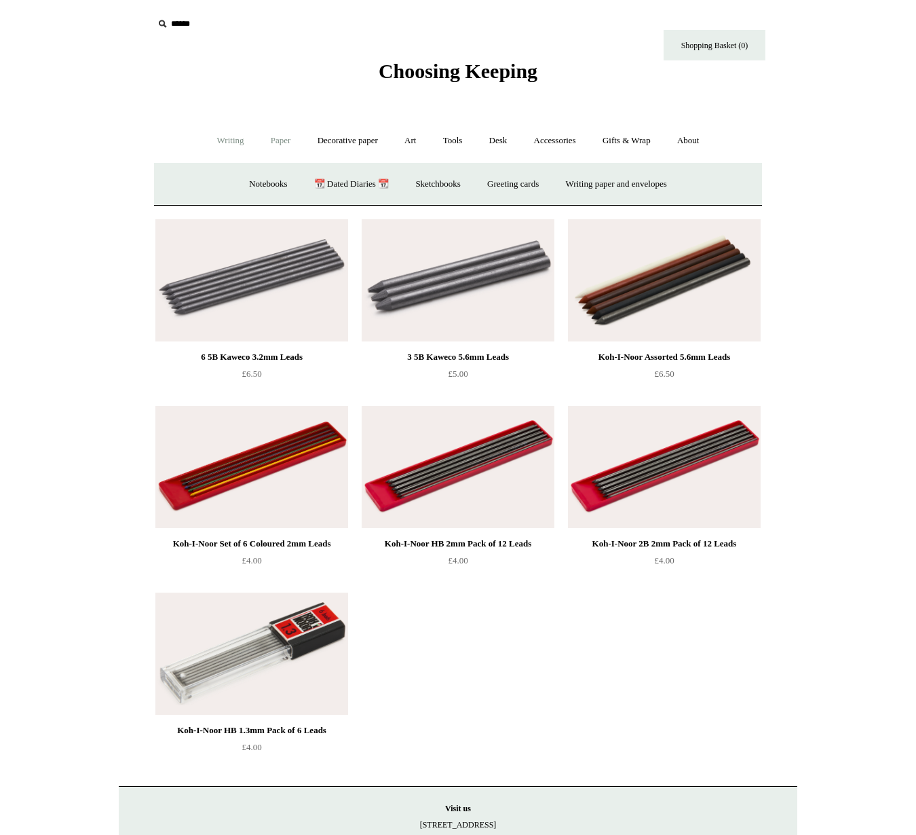
click at [221, 138] on link "Writing +" at bounding box center [231, 141] width 52 height 36
click at [269, 138] on link "Paper +" at bounding box center [281, 141] width 45 height 36
click at [264, 182] on link "Notebooks +" at bounding box center [268, 184] width 62 height 36
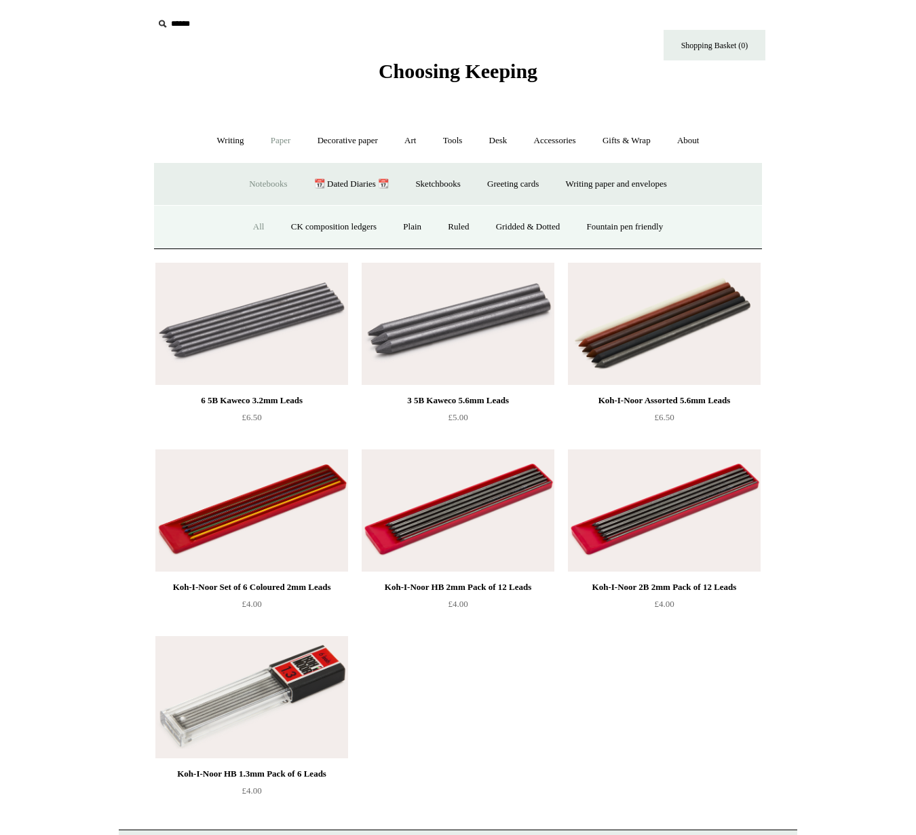
click at [244, 229] on link "All" at bounding box center [259, 227] width 36 height 36
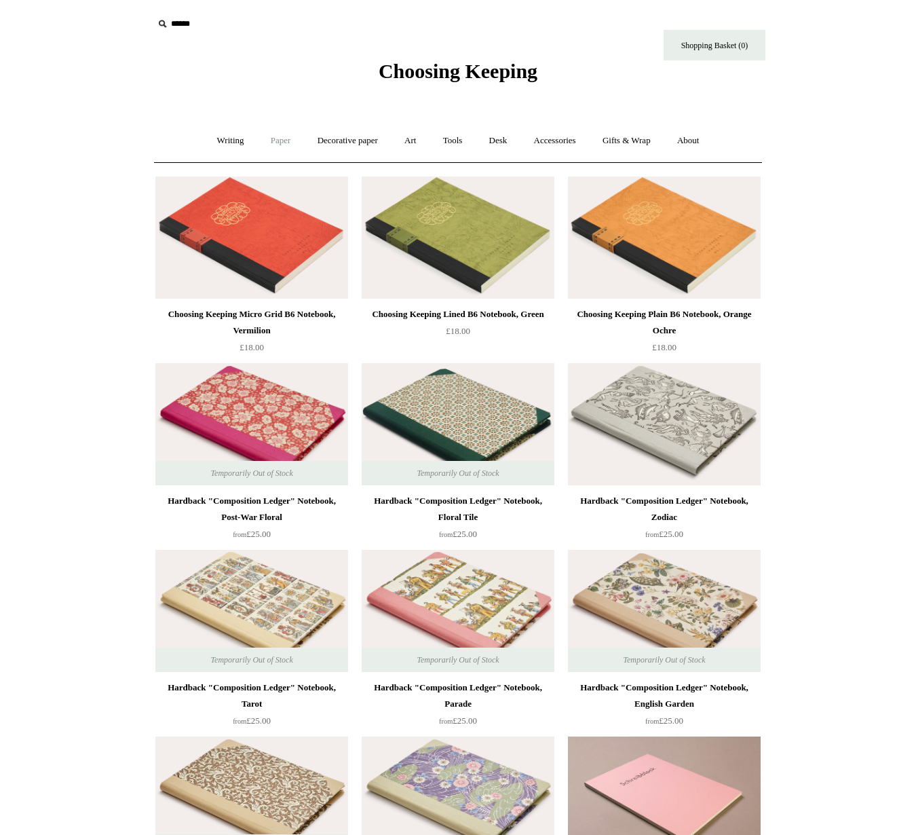
drag, startPoint x: 274, startPoint y: 142, endPoint x: 264, endPoint y: 143, distance: 10.2
click at [274, 142] on link "Paper +" at bounding box center [281, 141] width 45 height 36
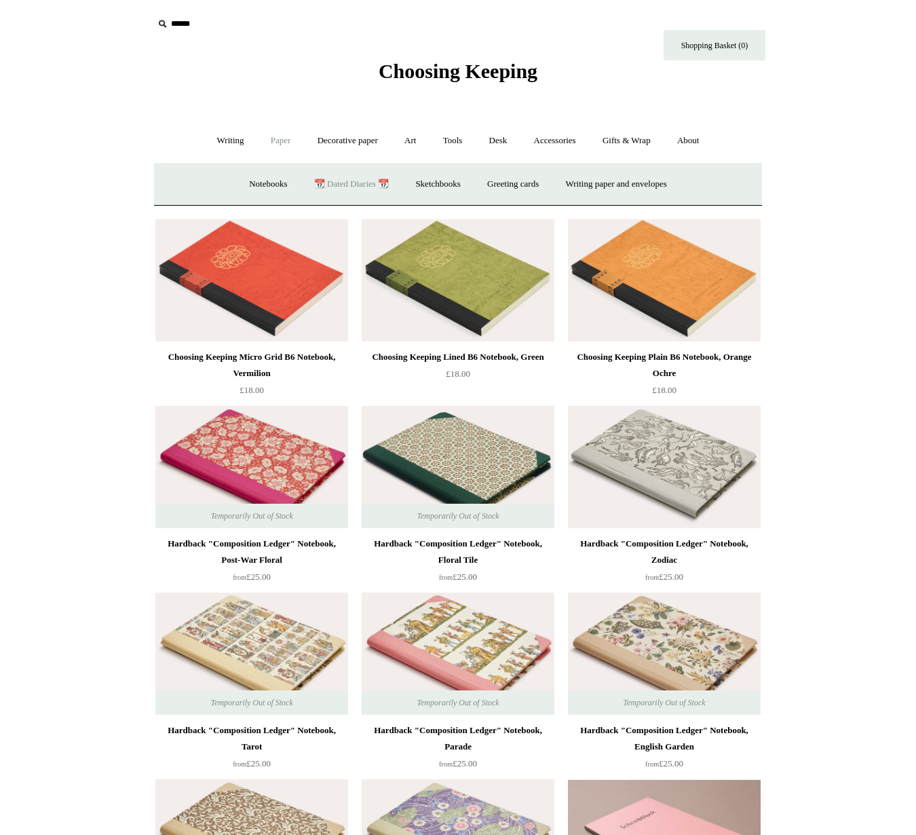
click at [337, 179] on link "📆 Dated Diaries 📆" at bounding box center [351, 184] width 99 height 36
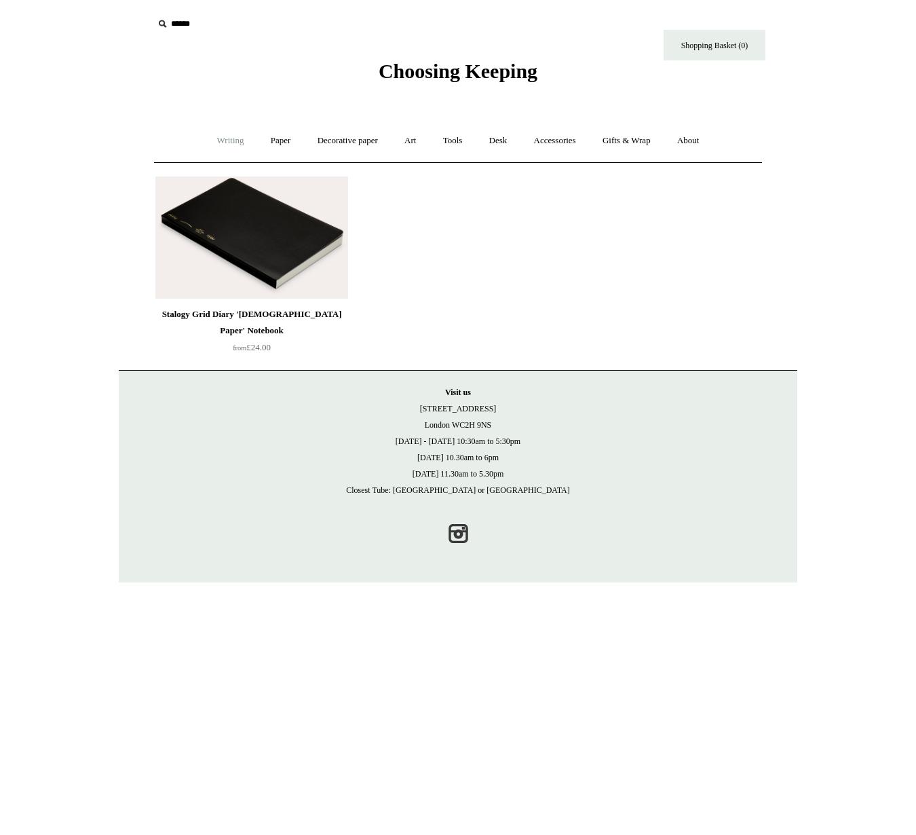
click at [223, 144] on link "Writing +" at bounding box center [231, 141] width 52 height 36
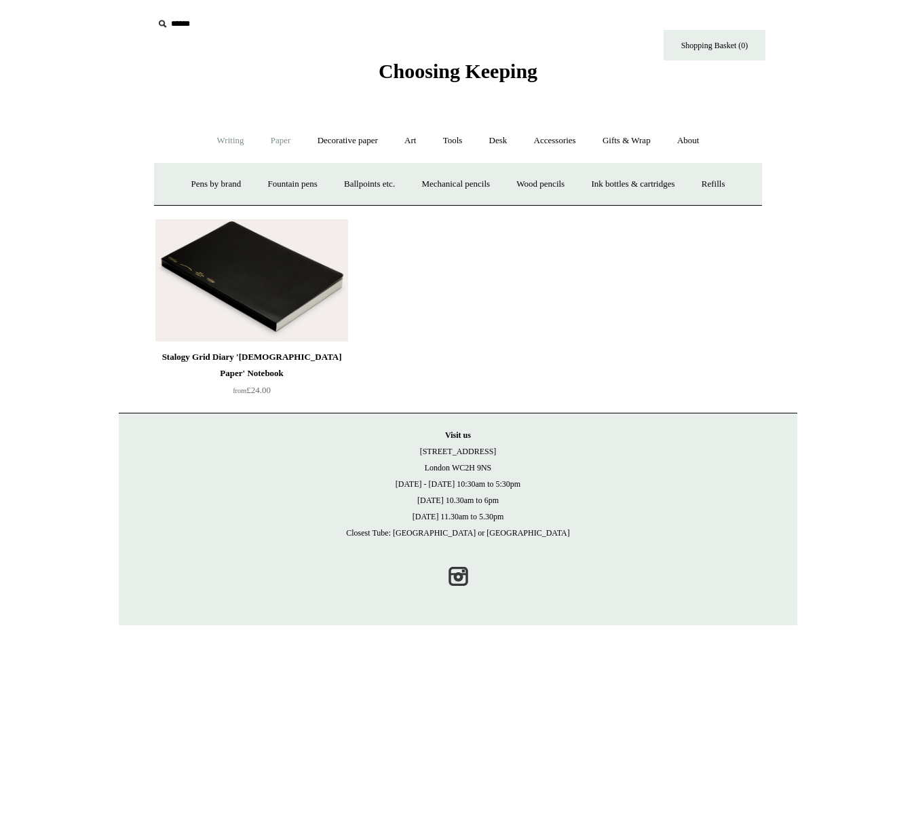
drag, startPoint x: 232, startPoint y: 144, endPoint x: 260, endPoint y: 143, distance: 27.9
click at [232, 144] on link "Writing -" at bounding box center [231, 141] width 52 height 36
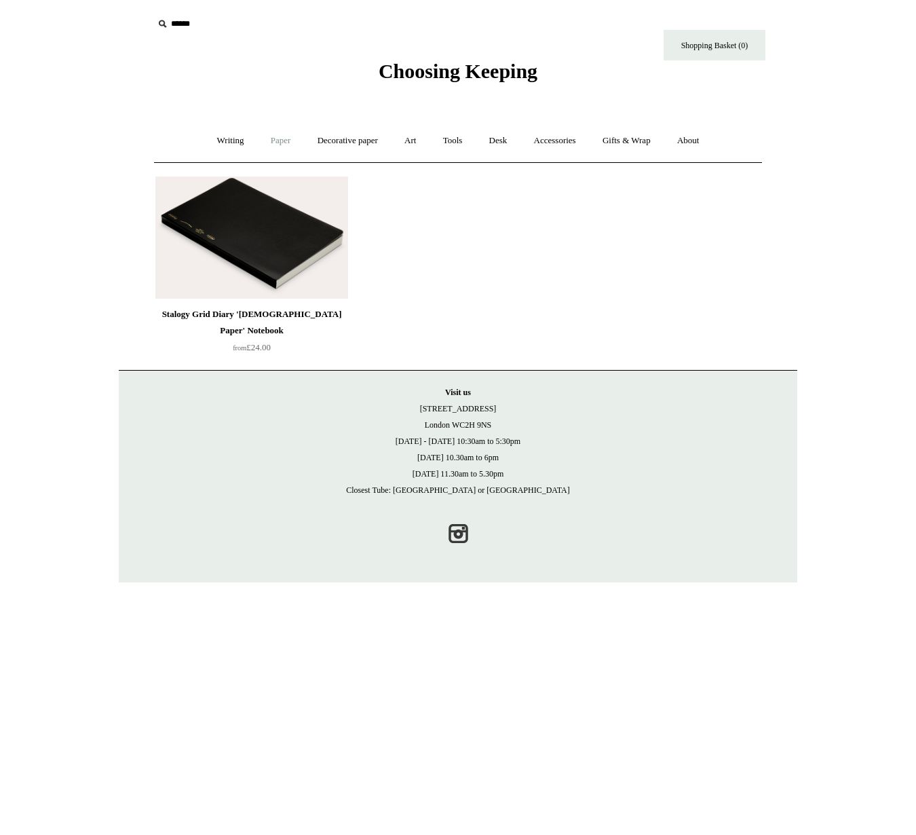
drag, startPoint x: 281, startPoint y: 142, endPoint x: 272, endPoint y: 149, distance: 11.1
click at [281, 142] on link "Paper +" at bounding box center [281, 141] width 45 height 36
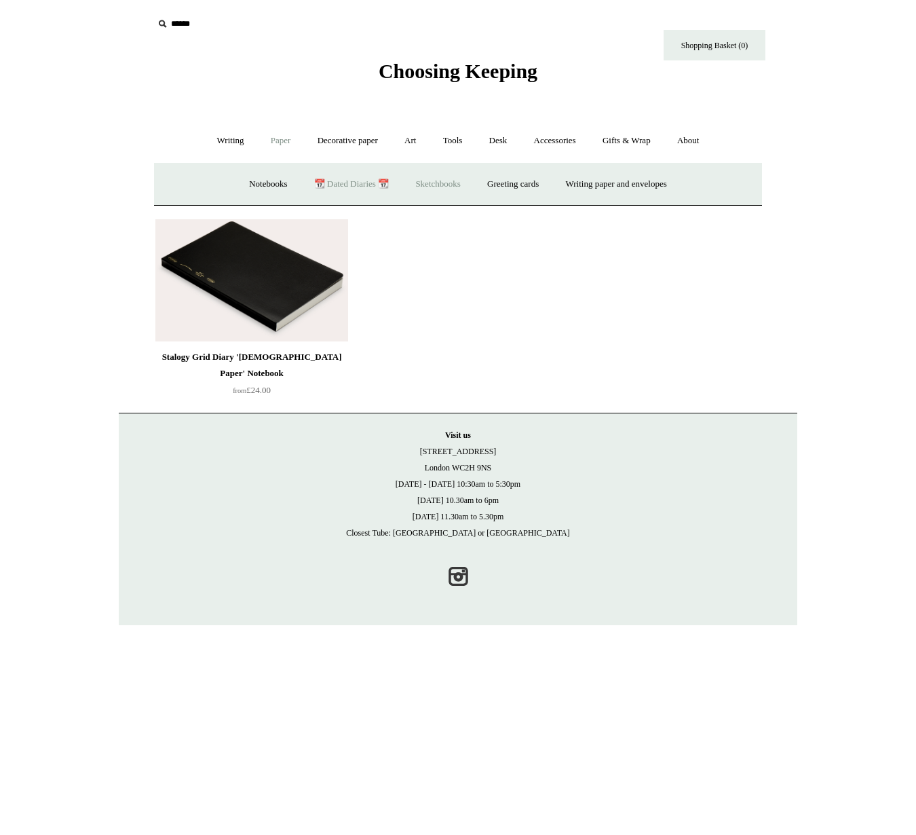
click at [435, 179] on link "Sketchbooks +" at bounding box center [437, 184] width 69 height 36
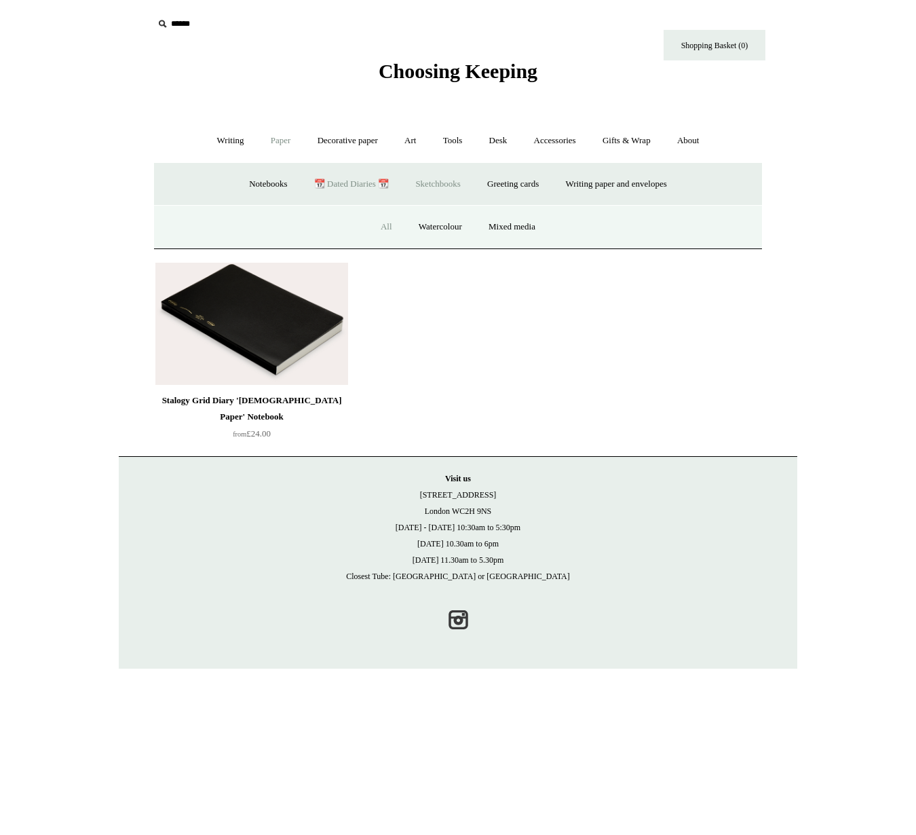
click at [389, 224] on link "All" at bounding box center [387, 227] width 36 height 36
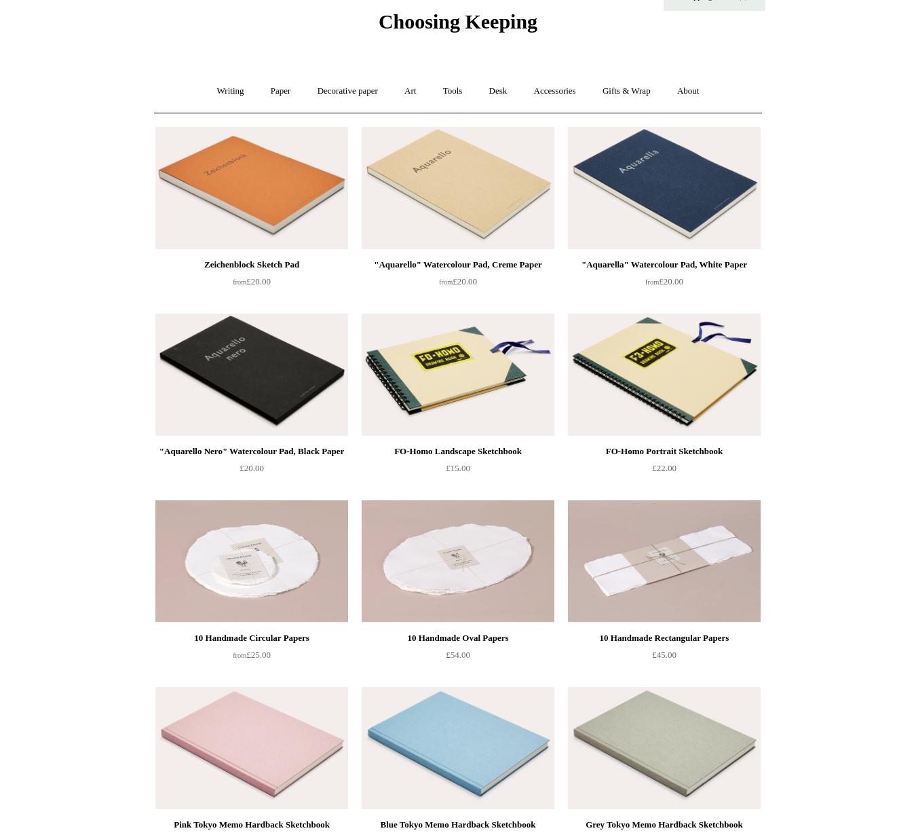
scroll to position [8, 0]
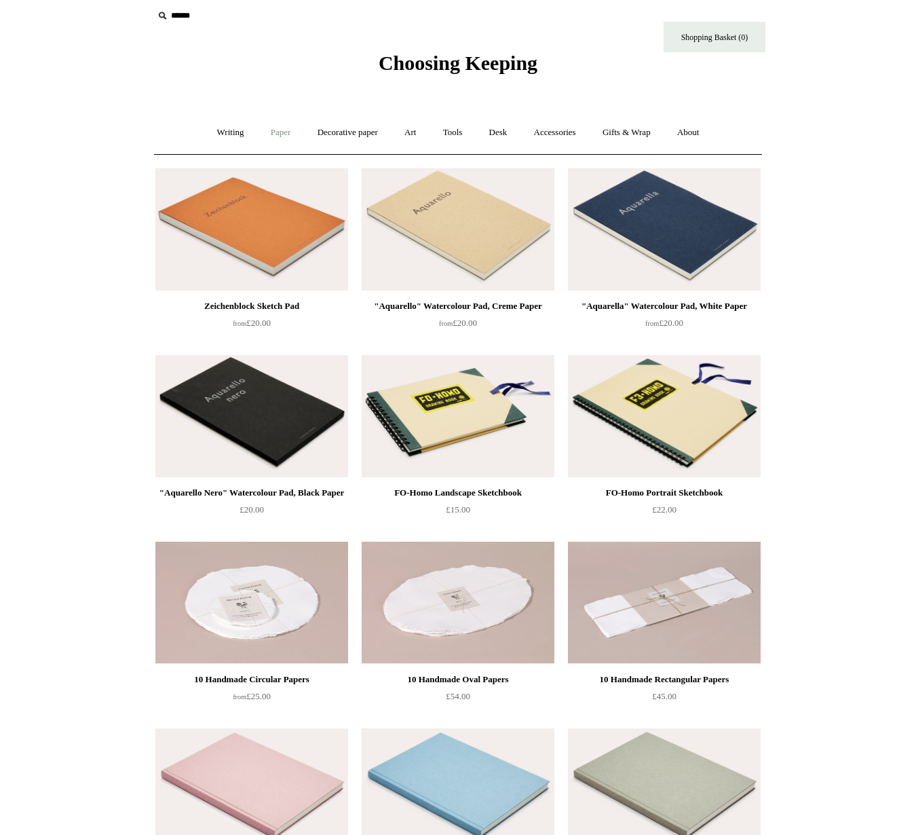
drag, startPoint x: 276, startPoint y: 116, endPoint x: 272, endPoint y: 133, distance: 17.6
click at [276, 116] on link "Paper +" at bounding box center [281, 133] width 45 height 36
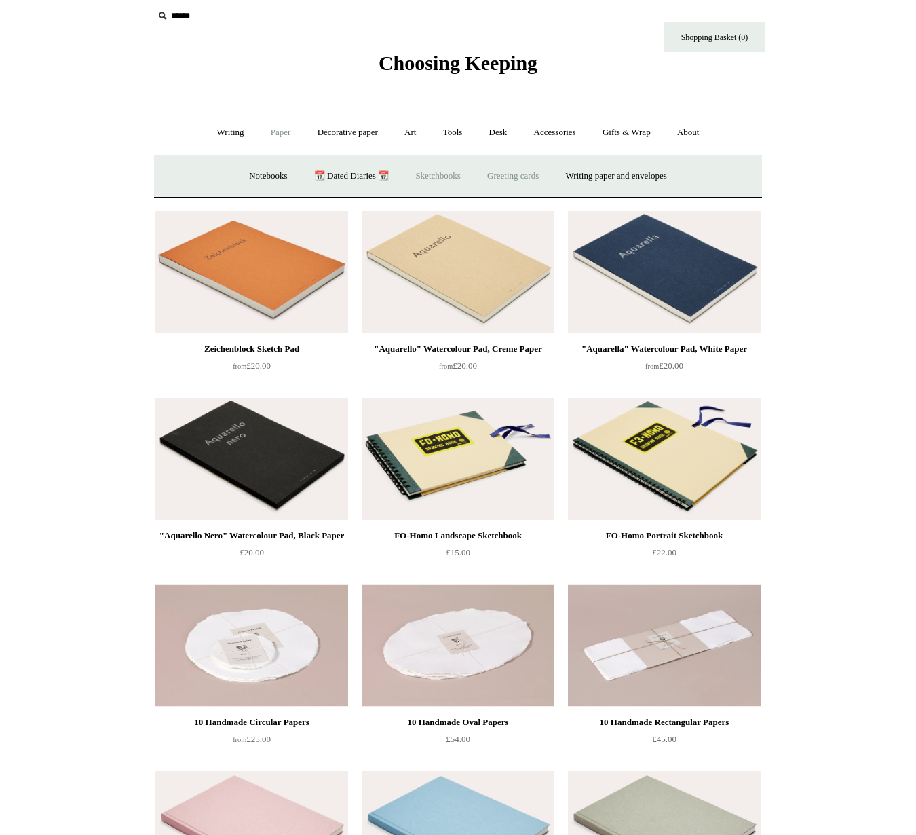
drag, startPoint x: 514, startPoint y: 172, endPoint x: 493, endPoint y: 173, distance: 21.1
click at [514, 172] on link "Greeting cards +" at bounding box center [513, 176] width 76 height 36
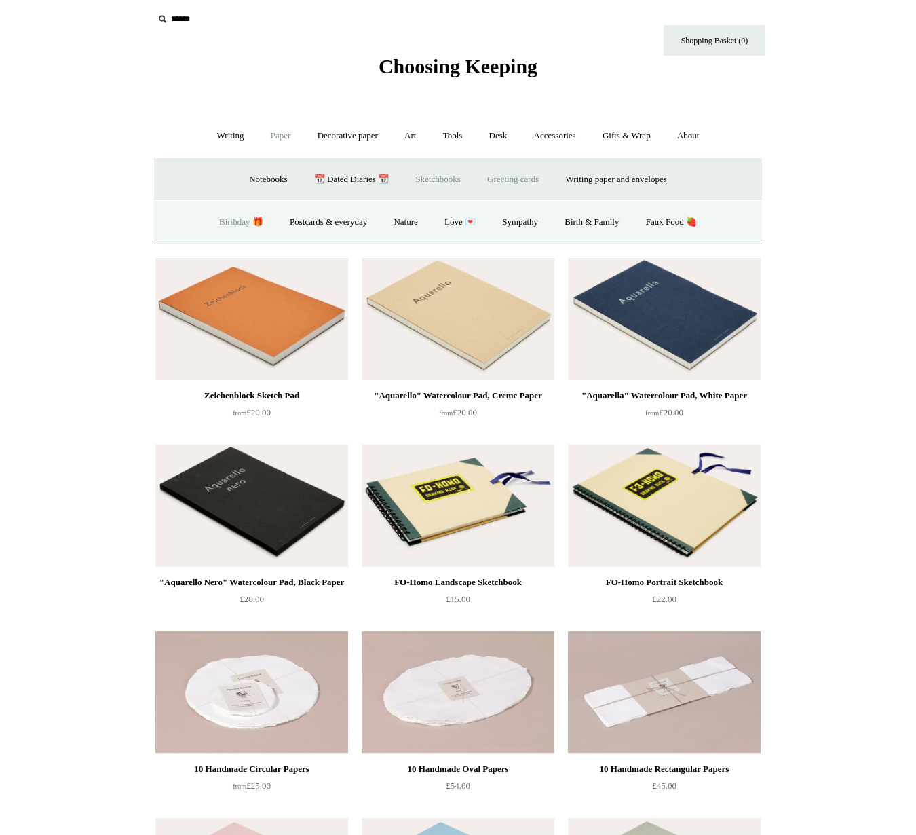
scroll to position [0, 0]
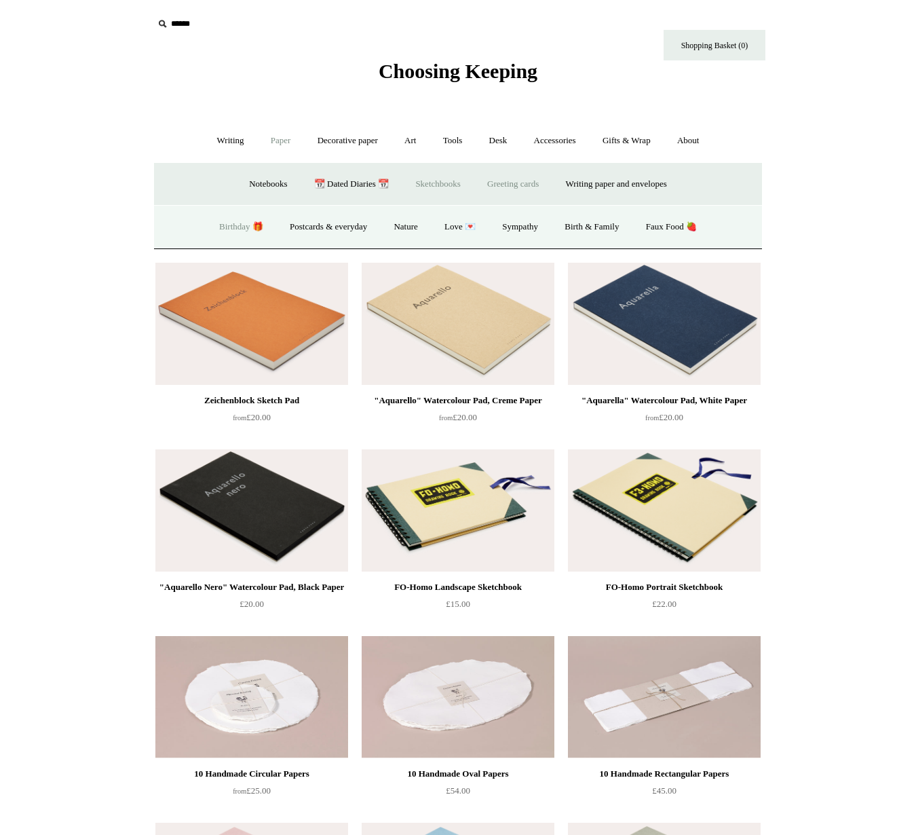
click at [223, 217] on link "Birthday 🎁" at bounding box center [241, 227] width 69 height 36
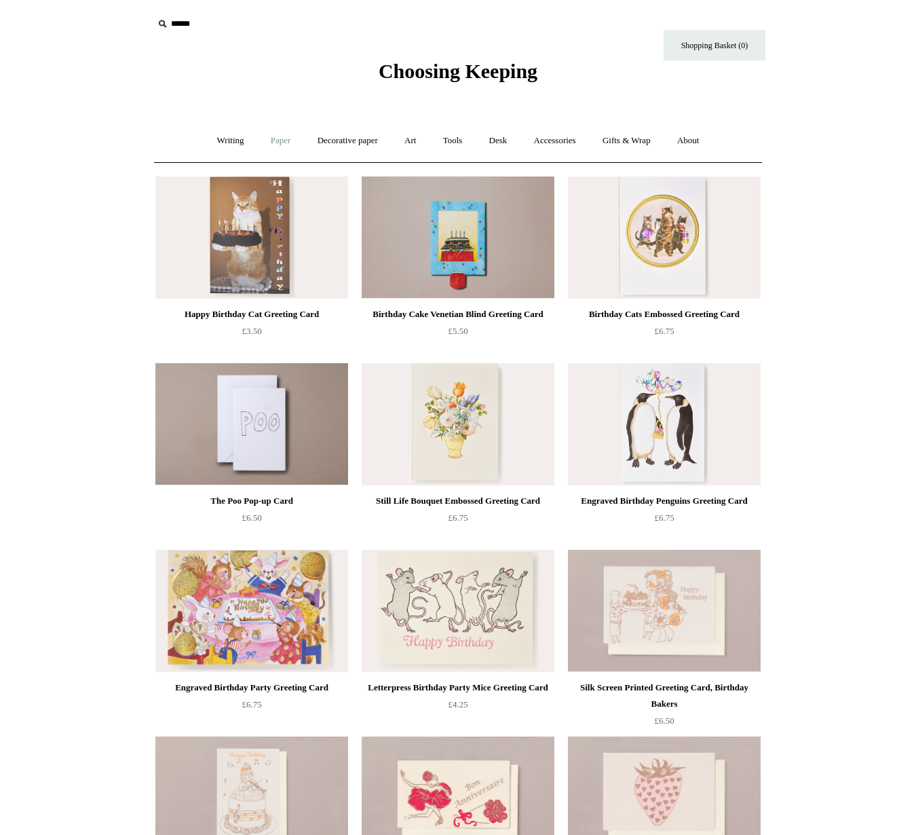
click at [267, 135] on link "Paper +" at bounding box center [281, 141] width 45 height 36
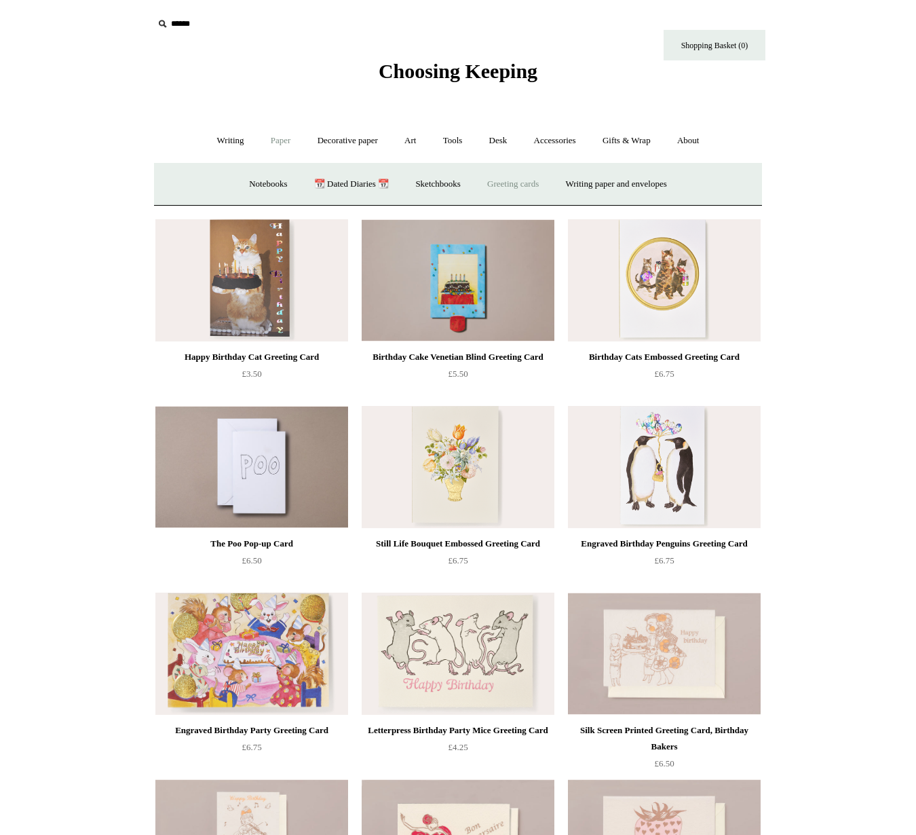
click at [524, 185] on link "Greeting cards +" at bounding box center [513, 184] width 76 height 36
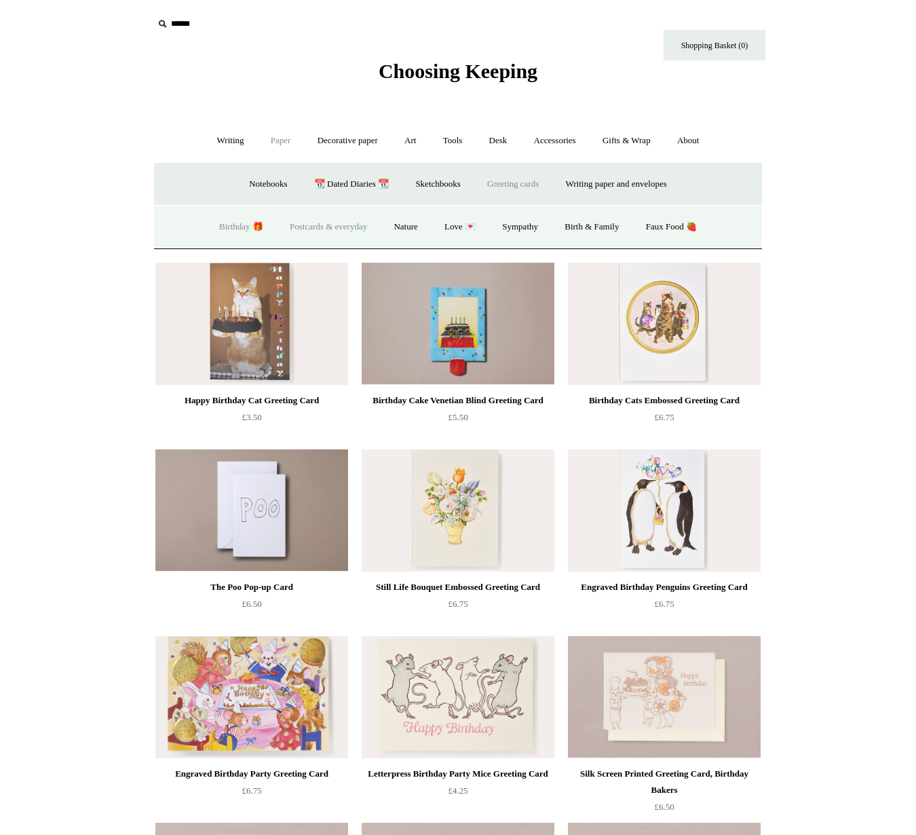
click at [350, 227] on link "Postcards & everyday" at bounding box center [329, 227] width 102 height 36
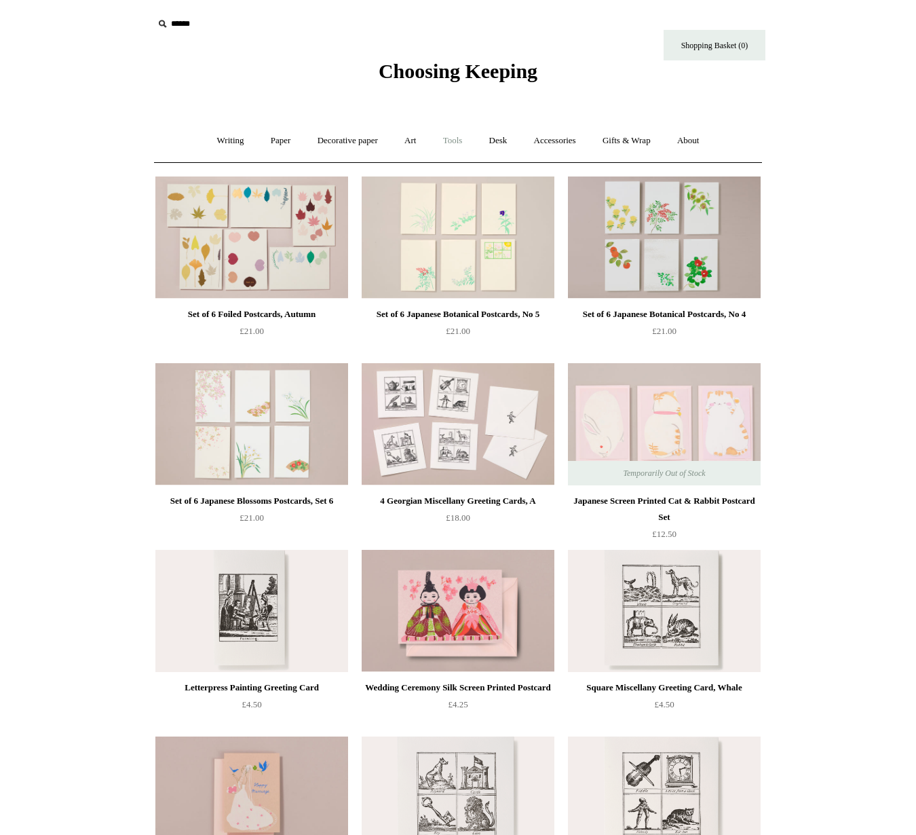
click at [453, 145] on link "Tools +" at bounding box center [453, 141] width 44 height 36
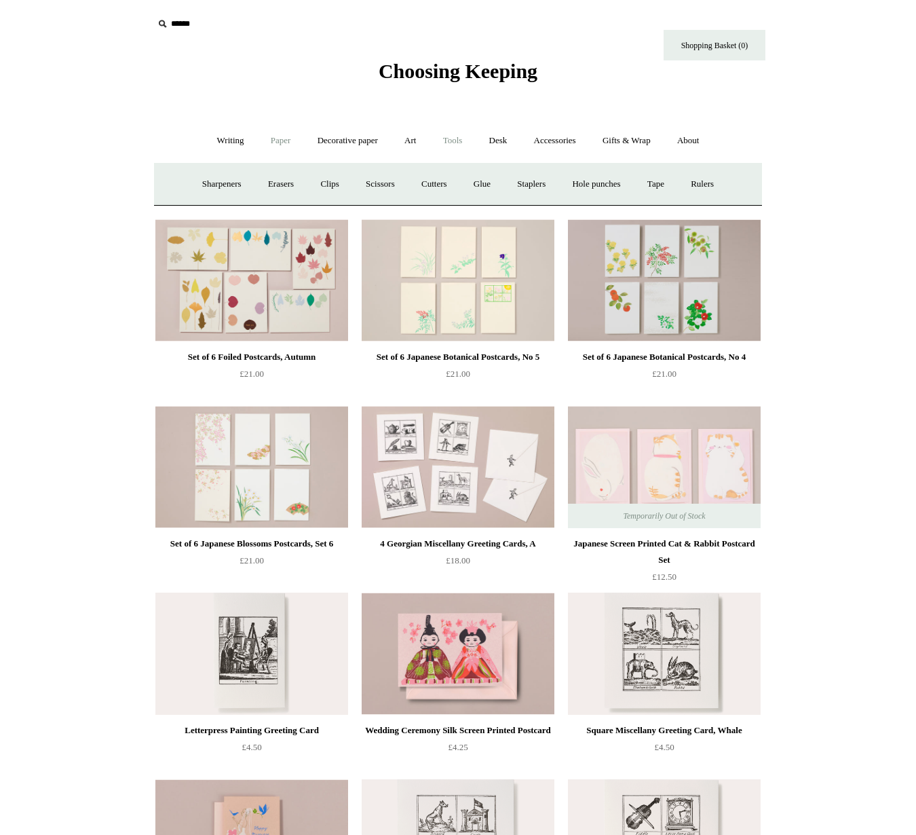
click at [275, 144] on link "Paper +" at bounding box center [281, 141] width 45 height 36
click at [517, 183] on link "Greeting cards +" at bounding box center [513, 184] width 76 height 36
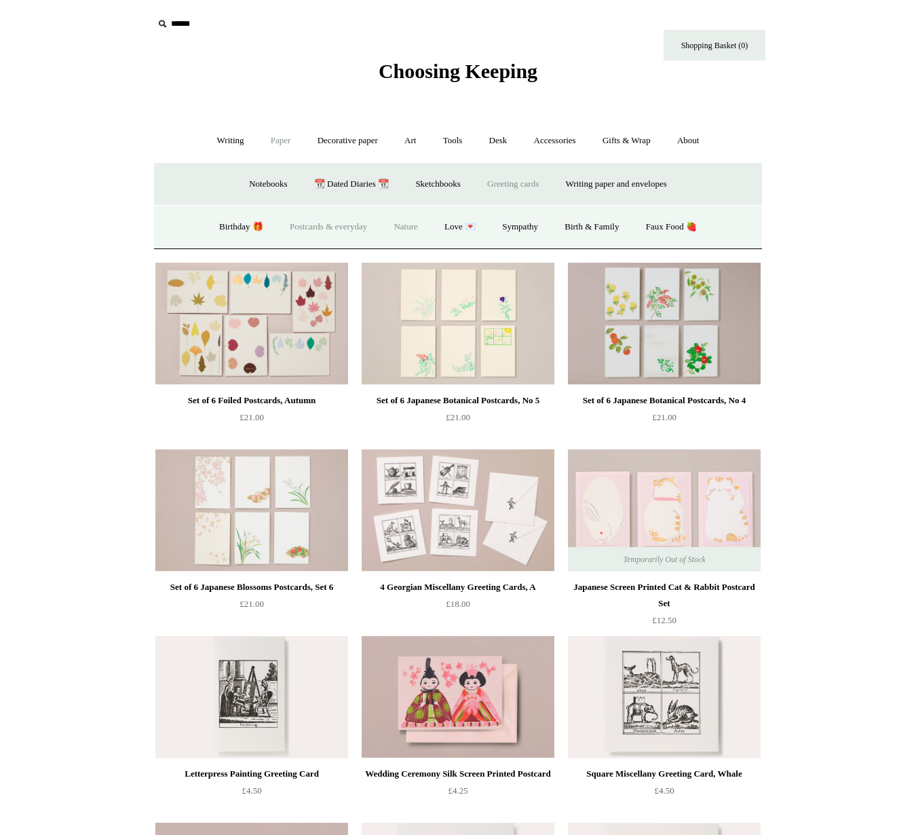
click at [408, 226] on link "Nature" at bounding box center [406, 227] width 48 height 36
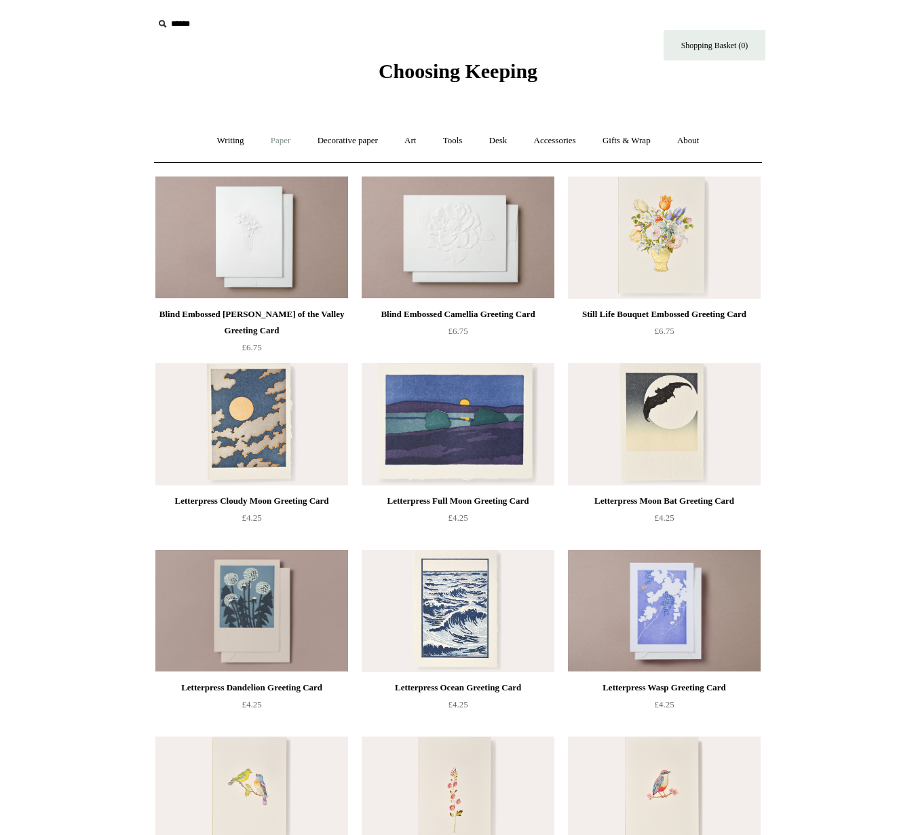
click at [283, 147] on link "Paper +" at bounding box center [281, 141] width 45 height 36
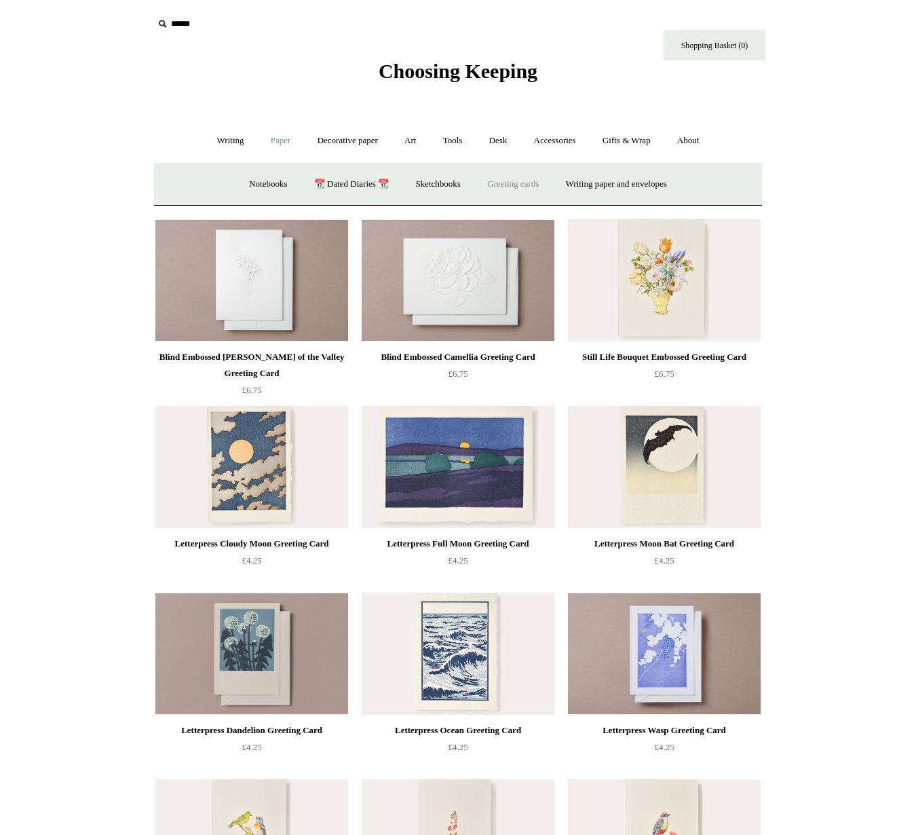
click at [523, 190] on link "Greeting cards +" at bounding box center [513, 184] width 76 height 36
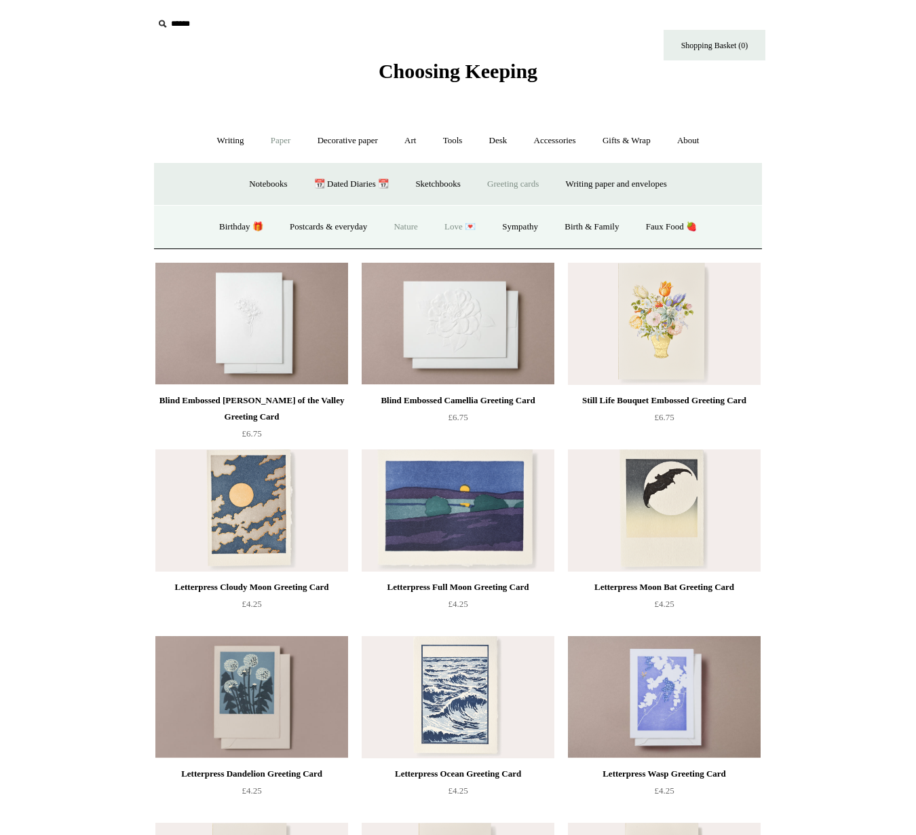
click at [454, 227] on link "Love 💌" at bounding box center [460, 227] width 56 height 36
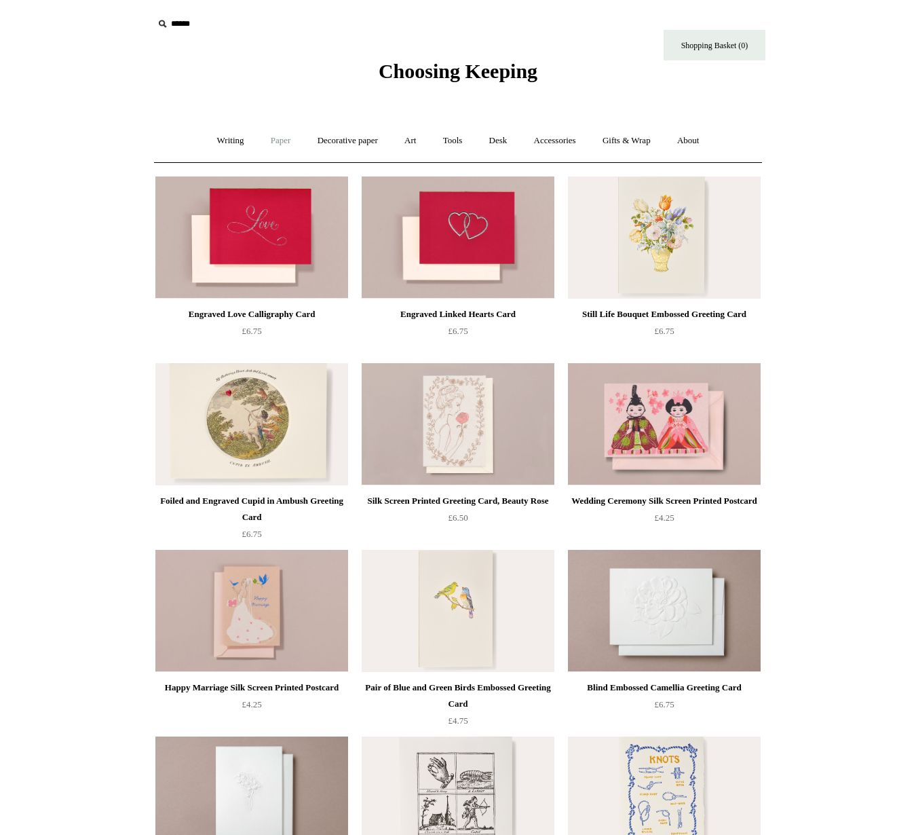
click at [277, 142] on link "Paper +" at bounding box center [281, 141] width 45 height 36
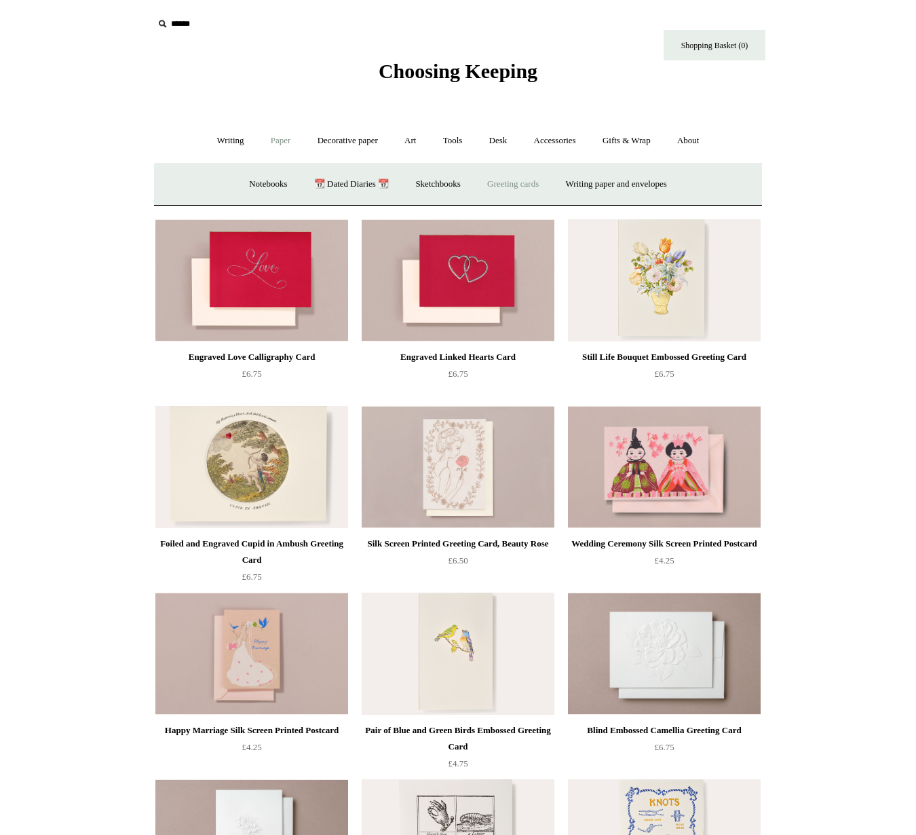
click at [513, 179] on link "Greeting cards +" at bounding box center [513, 184] width 76 height 36
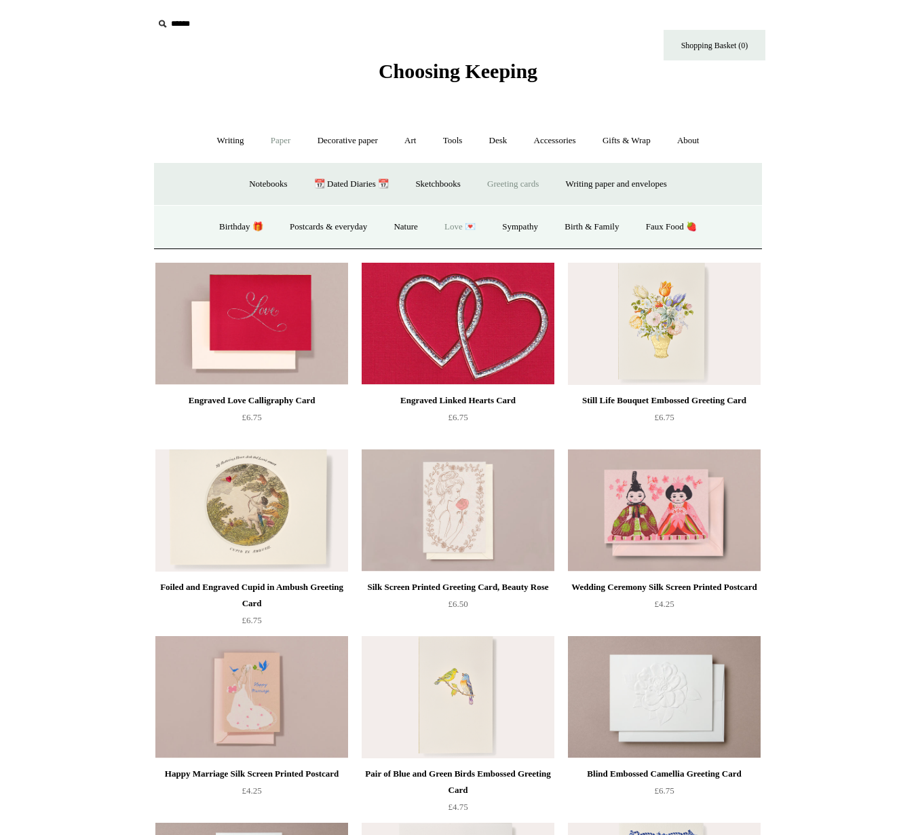
drag, startPoint x: 522, startPoint y: 228, endPoint x: 526, endPoint y: 262, distance: 34.2
click at [522, 228] on link "Sympathy" at bounding box center [520, 227] width 60 height 36
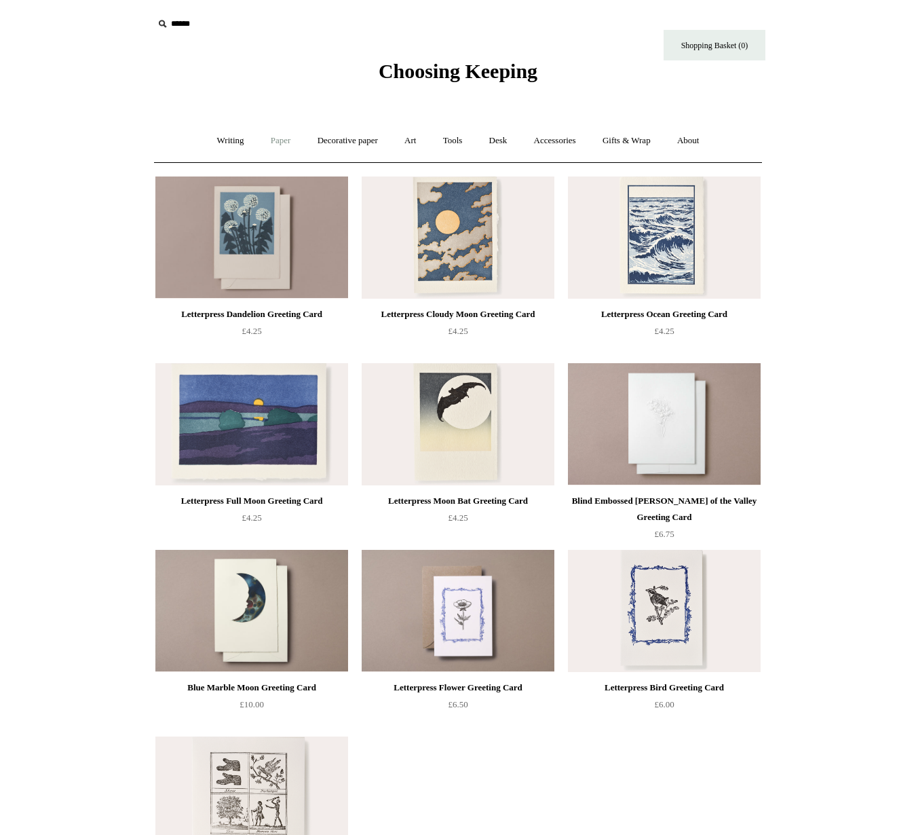
click at [265, 132] on link "Paper +" at bounding box center [281, 141] width 45 height 36
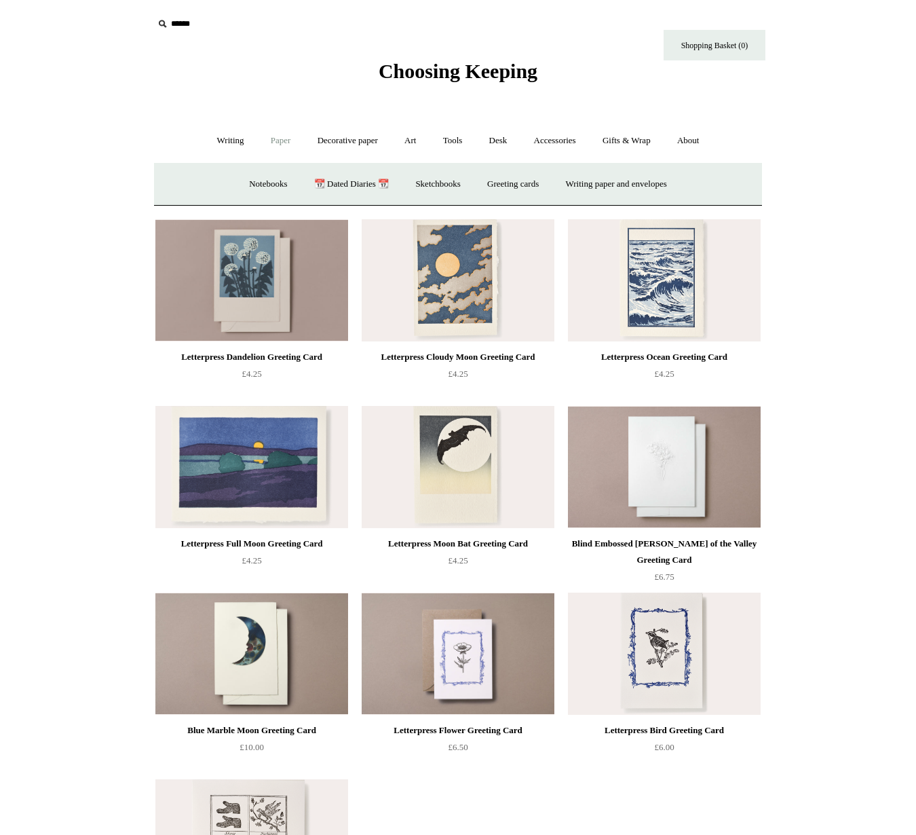
drag, startPoint x: 508, startPoint y: 183, endPoint x: 669, endPoint y: 309, distance: 203.6
click at [508, 183] on link "Greeting cards +" at bounding box center [513, 184] width 76 height 36
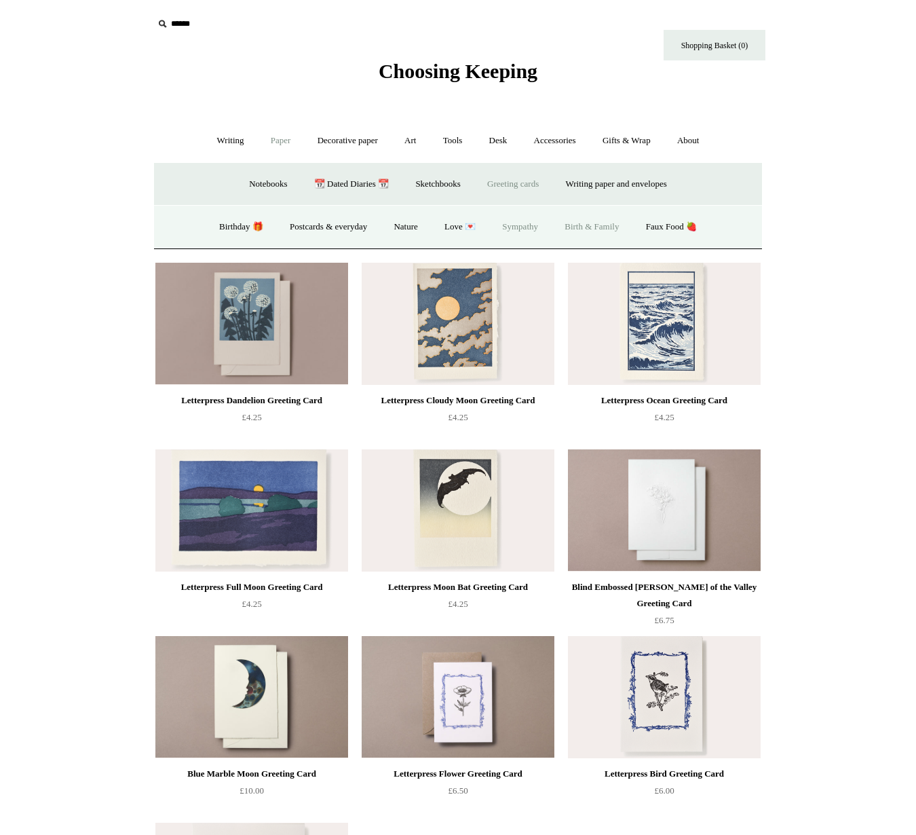
click at [619, 237] on link "Birth & Family" at bounding box center [592, 227] width 79 height 36
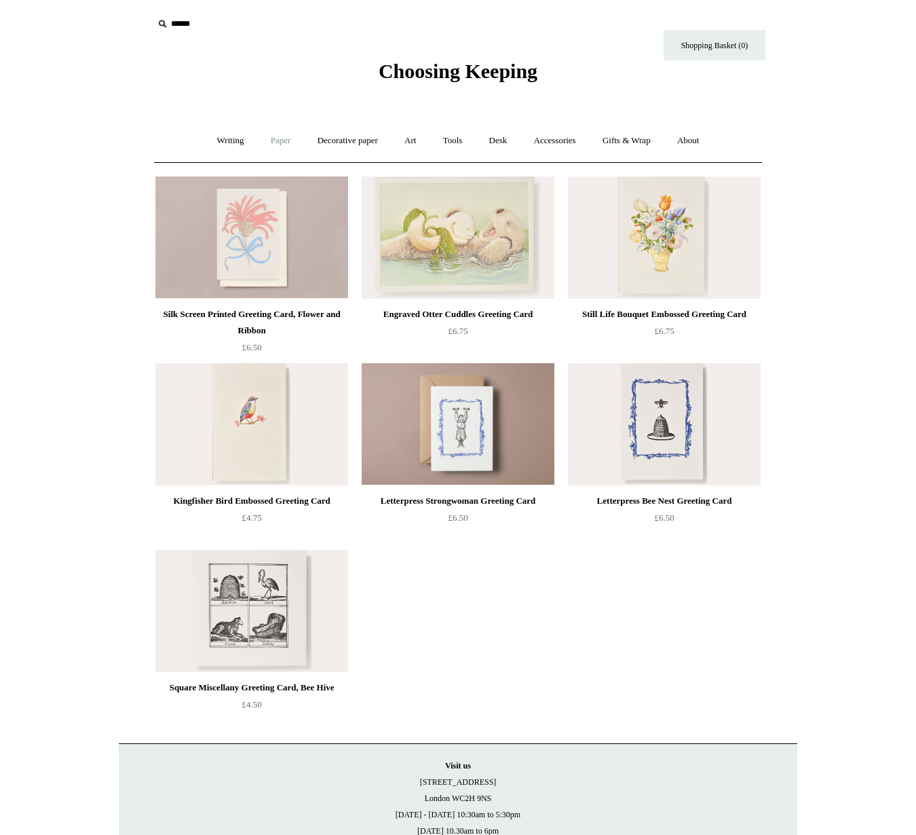
click at [276, 143] on link "Paper +" at bounding box center [281, 141] width 45 height 36
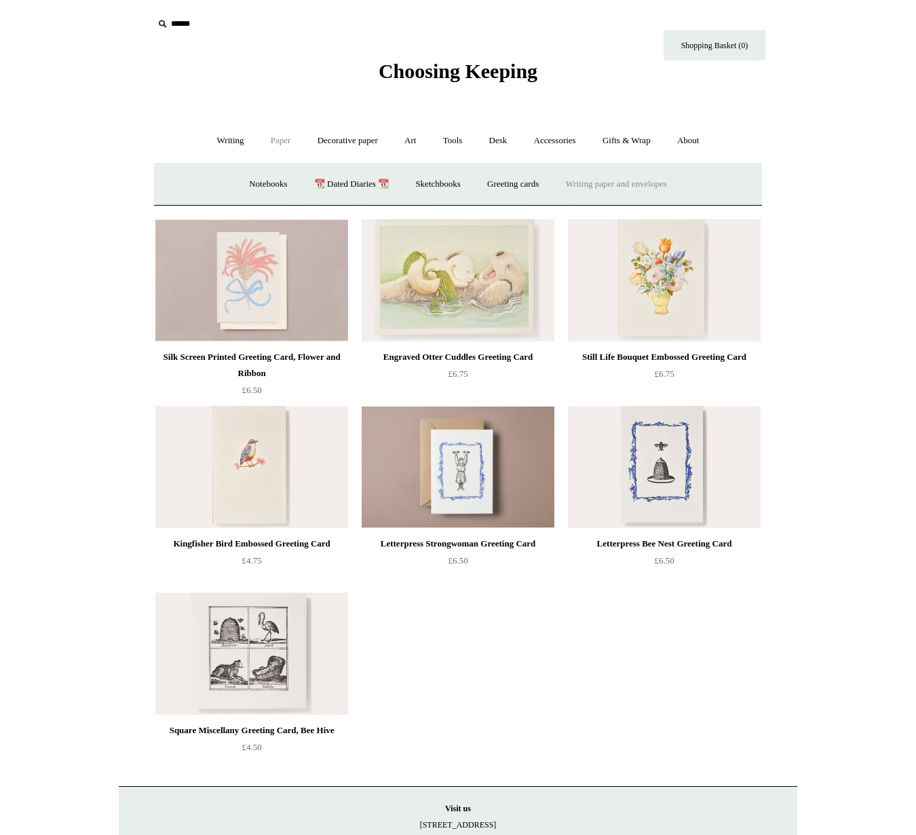
click at [625, 183] on link "Writing paper and envelopes +" at bounding box center [617, 184] width 126 height 36
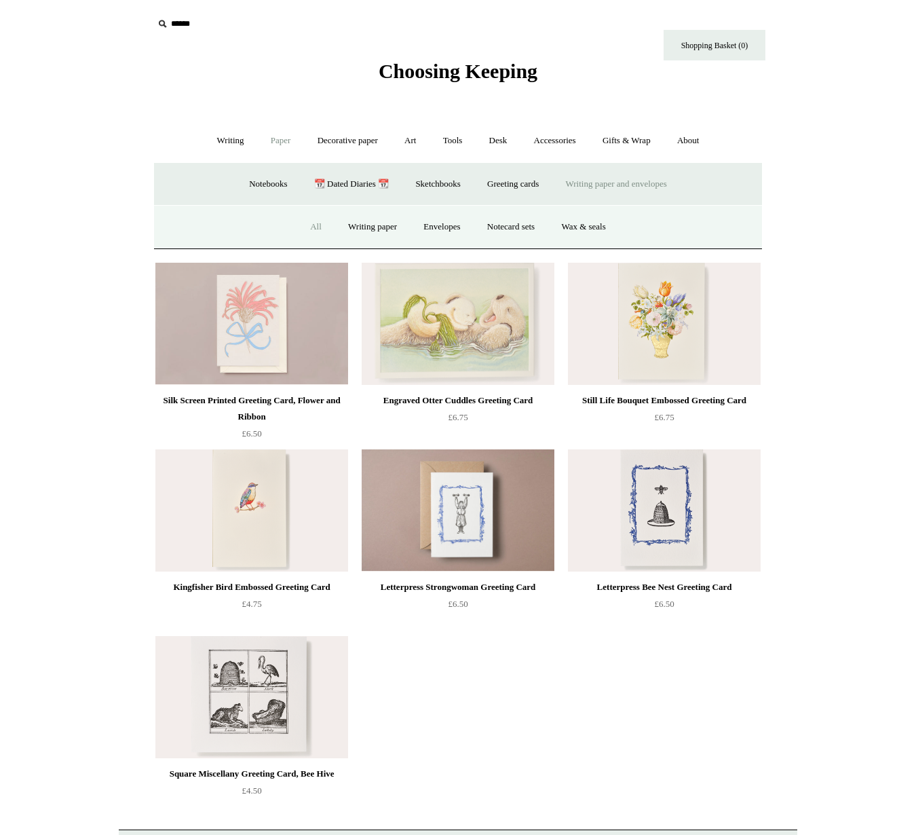
click at [312, 223] on link "All" at bounding box center [316, 227] width 36 height 36
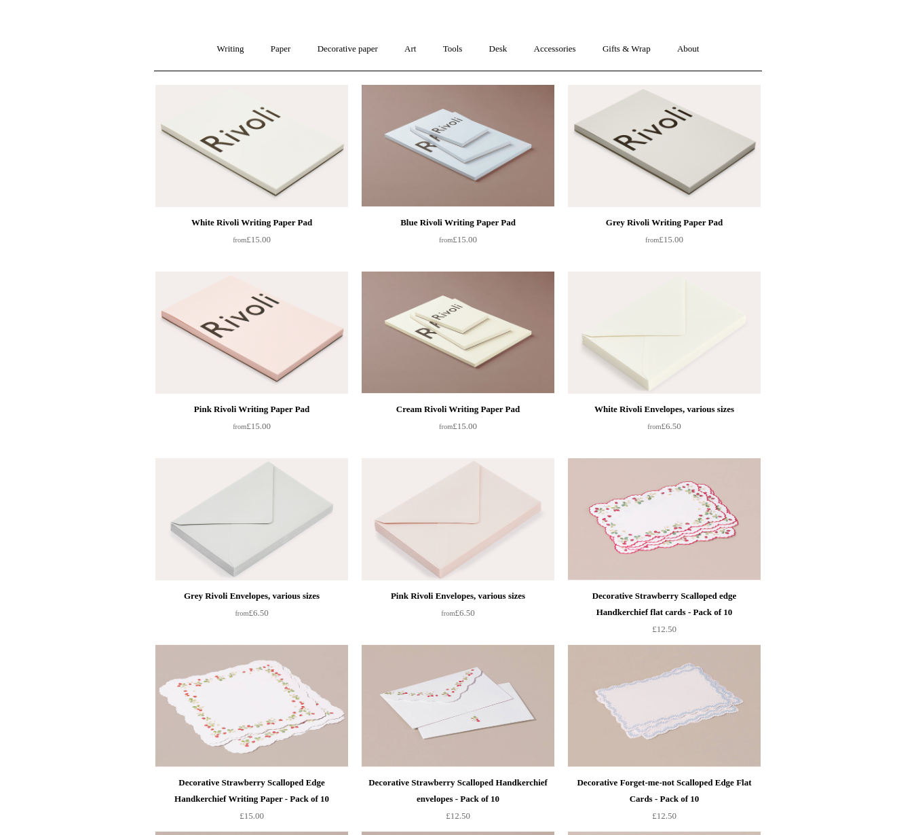
scroll to position [90, 0]
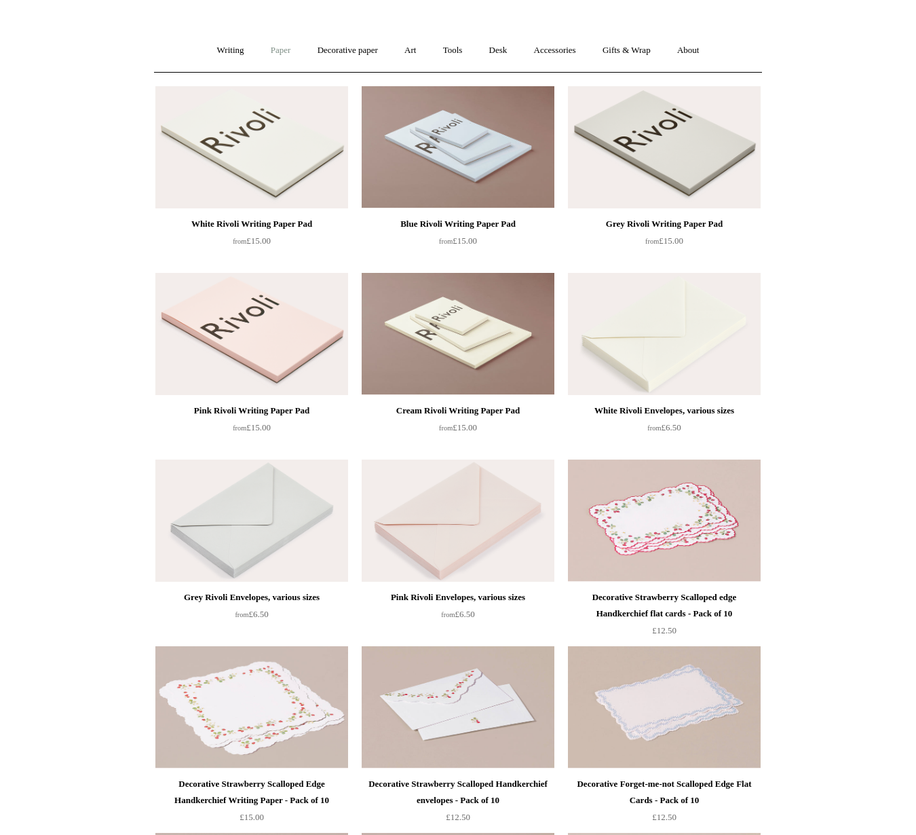
click at [279, 50] on link "Paper +" at bounding box center [281, 51] width 45 height 36
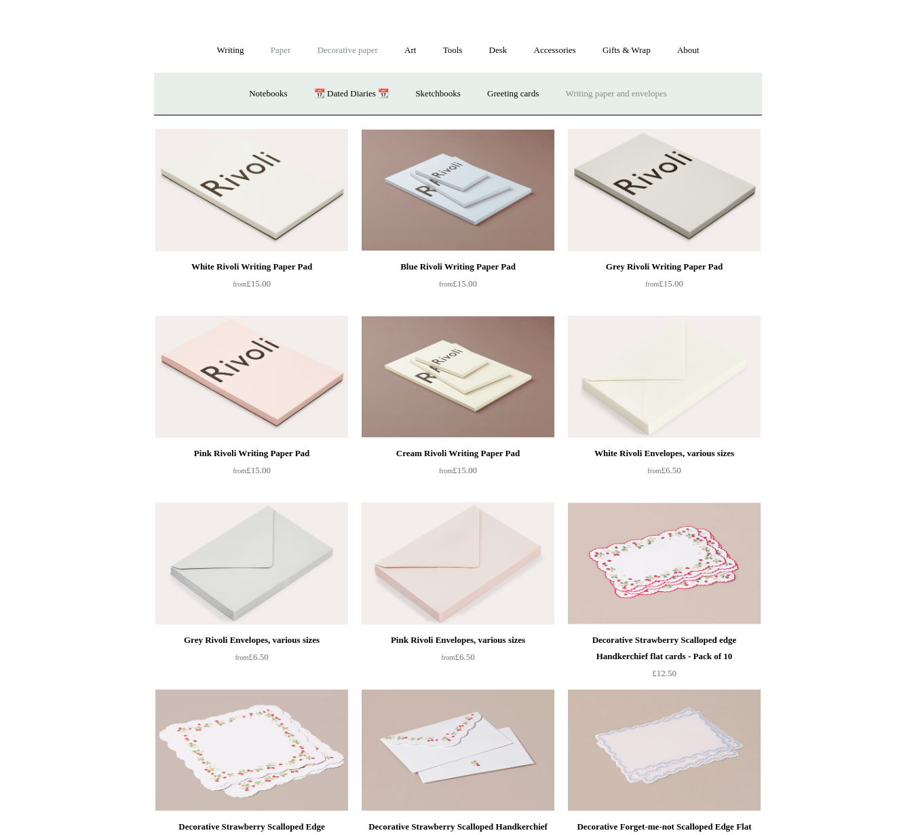
drag, startPoint x: 372, startPoint y: 42, endPoint x: 358, endPoint y: 52, distance: 17.0
click at [371, 42] on link "Decorative paper +" at bounding box center [347, 51] width 85 height 36
click at [239, 95] on link "All" at bounding box center [252, 94] width 36 height 36
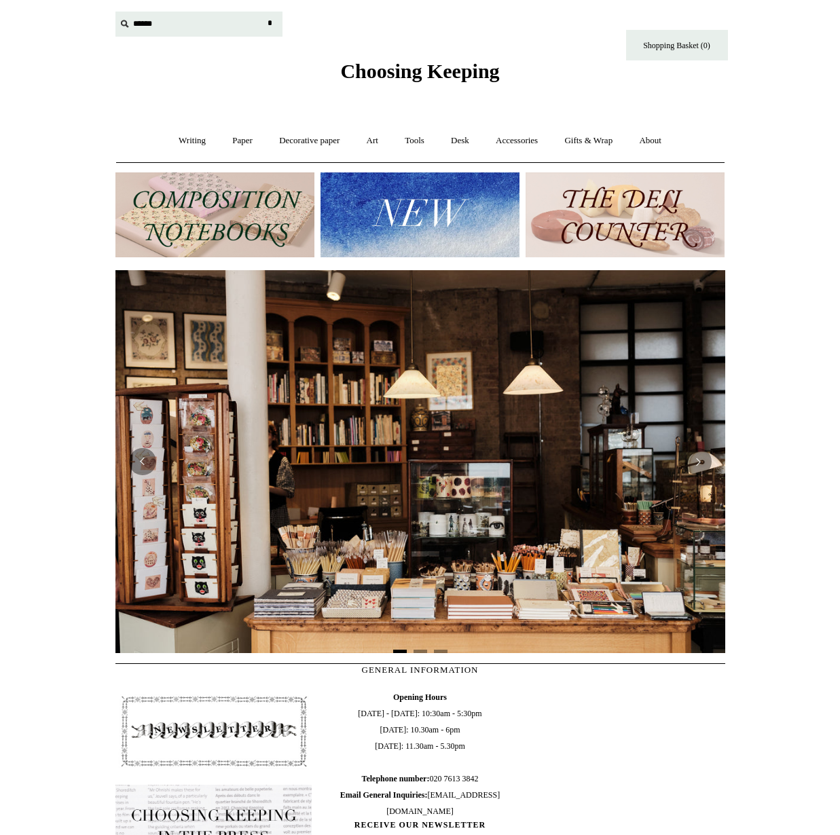
click at [162, 33] on input "text" at bounding box center [198, 24] width 167 height 25
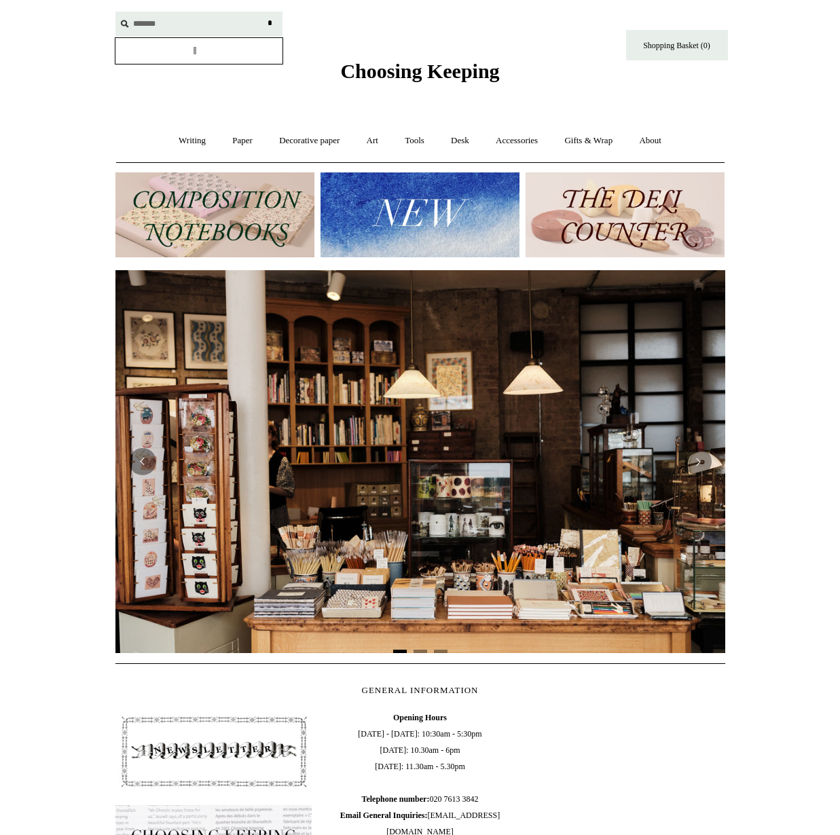
type input "*******"
click at [263, 12] on input "*" at bounding box center [270, 24] width 14 height 24
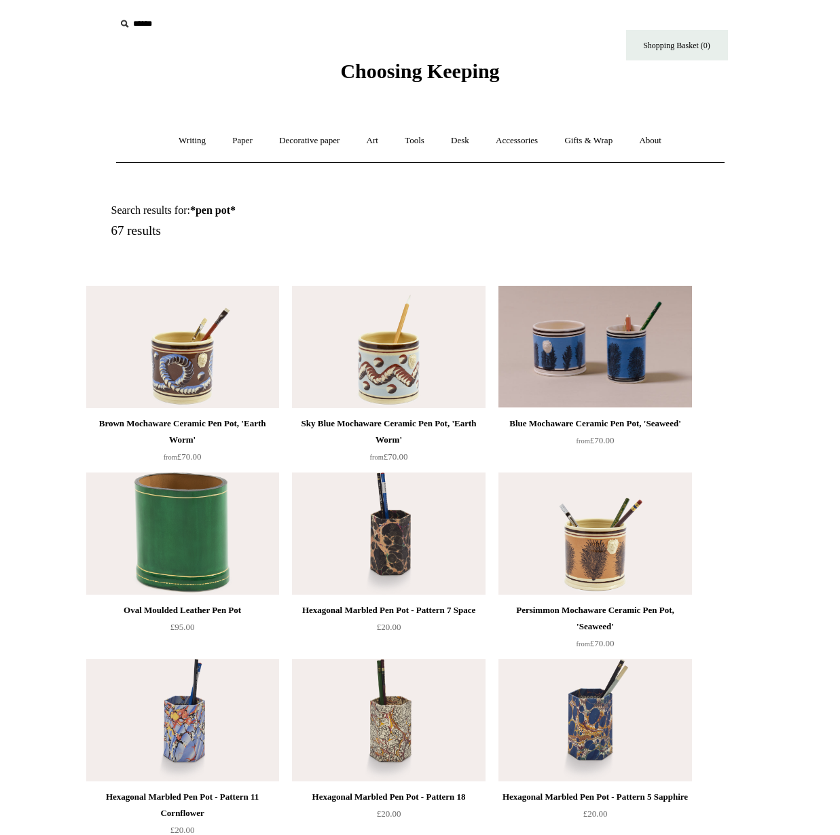
click at [185, 522] on img at bounding box center [182, 533] width 193 height 122
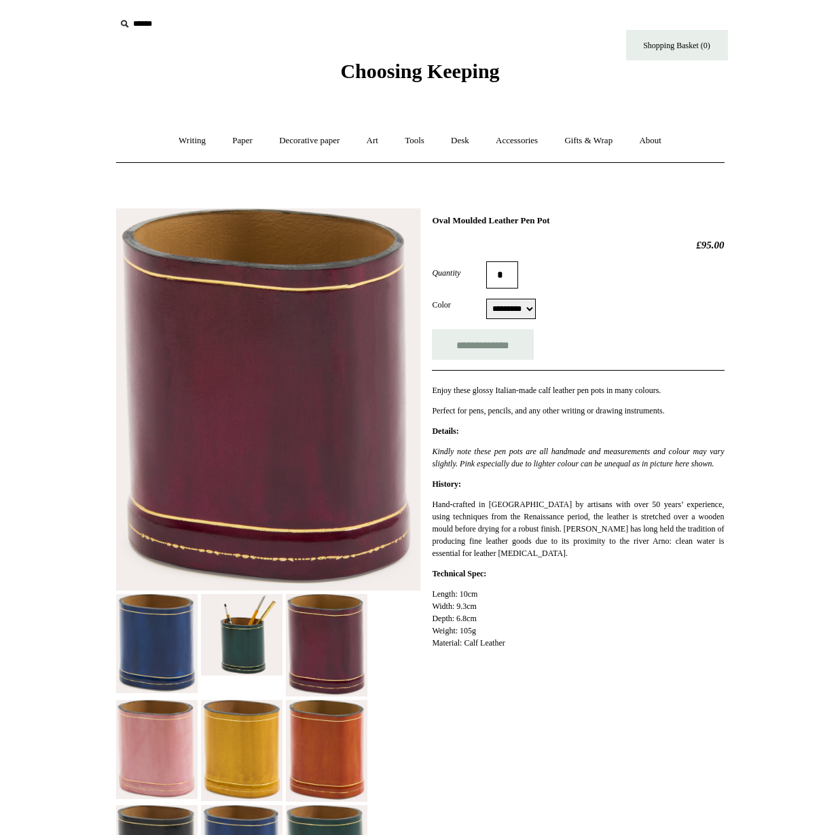
click at [461, 73] on span "Choosing Keeping" at bounding box center [419, 71] width 159 height 22
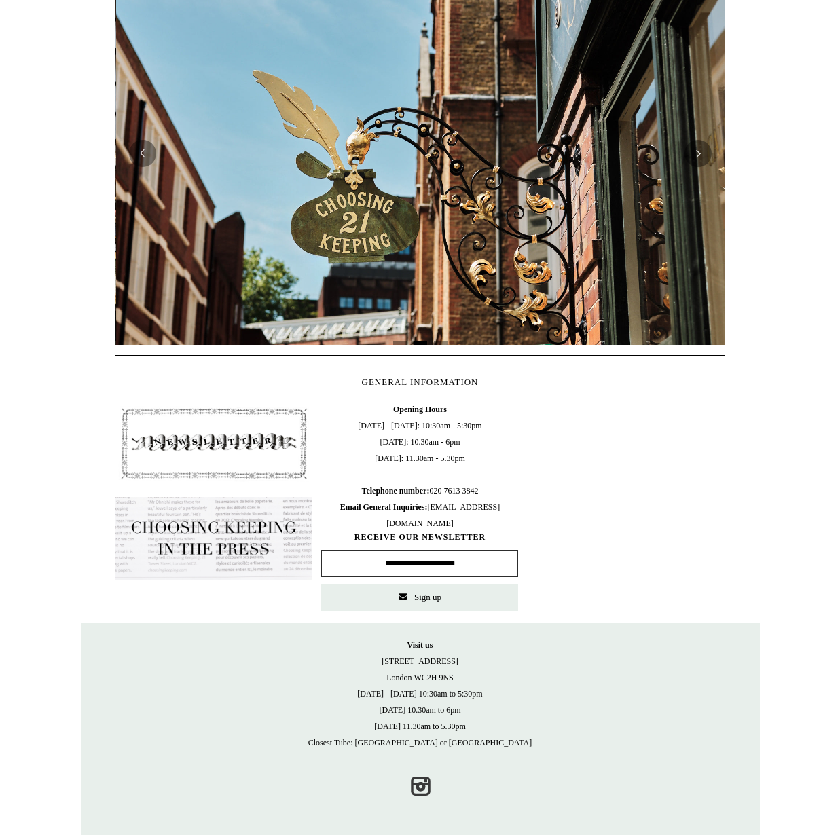
scroll to position [0, 610]
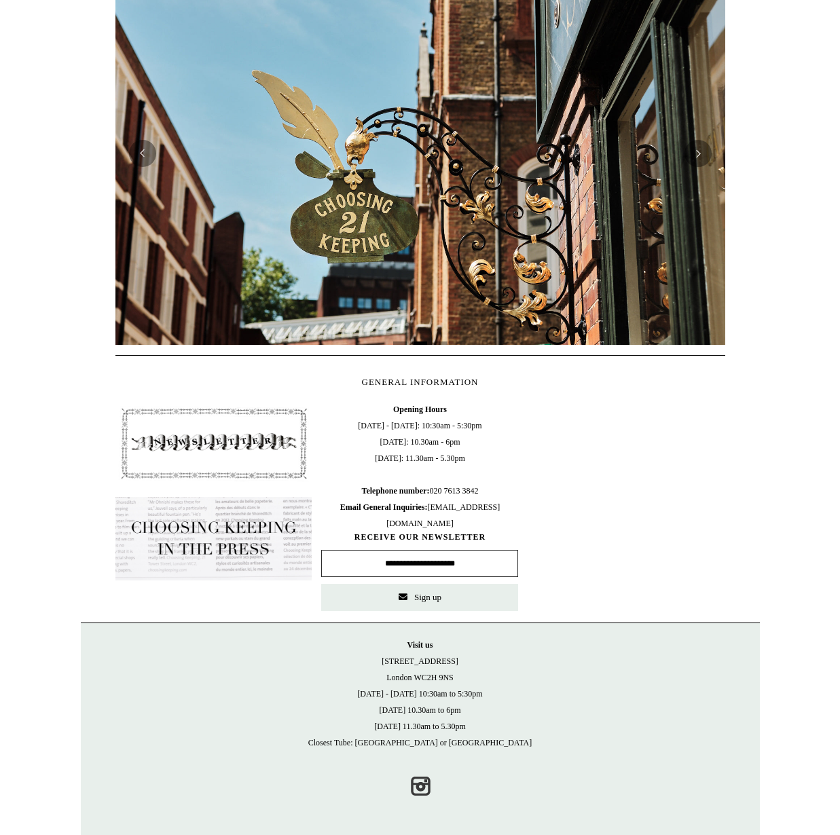
drag, startPoint x: 766, startPoint y: 279, endPoint x: 756, endPoint y: 276, distance: 10.5
click at [765, 279] on html "Menu Choosing Keeping * Shipping Information Shopping Basket (0) * ⤺ + +" at bounding box center [420, 263] width 840 height 1143
